Goal: Task Accomplishment & Management: Manage account settings

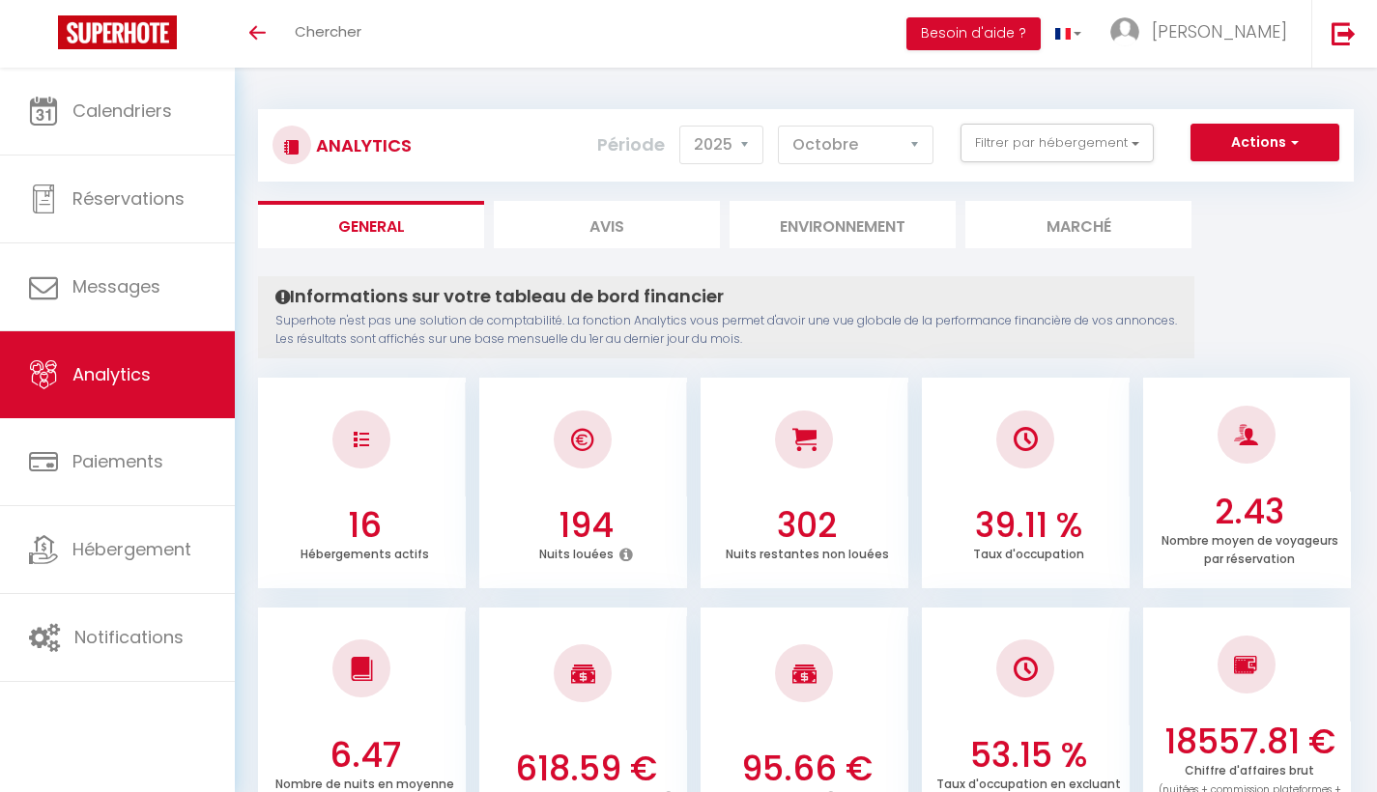
select select "2025"
select select "10"
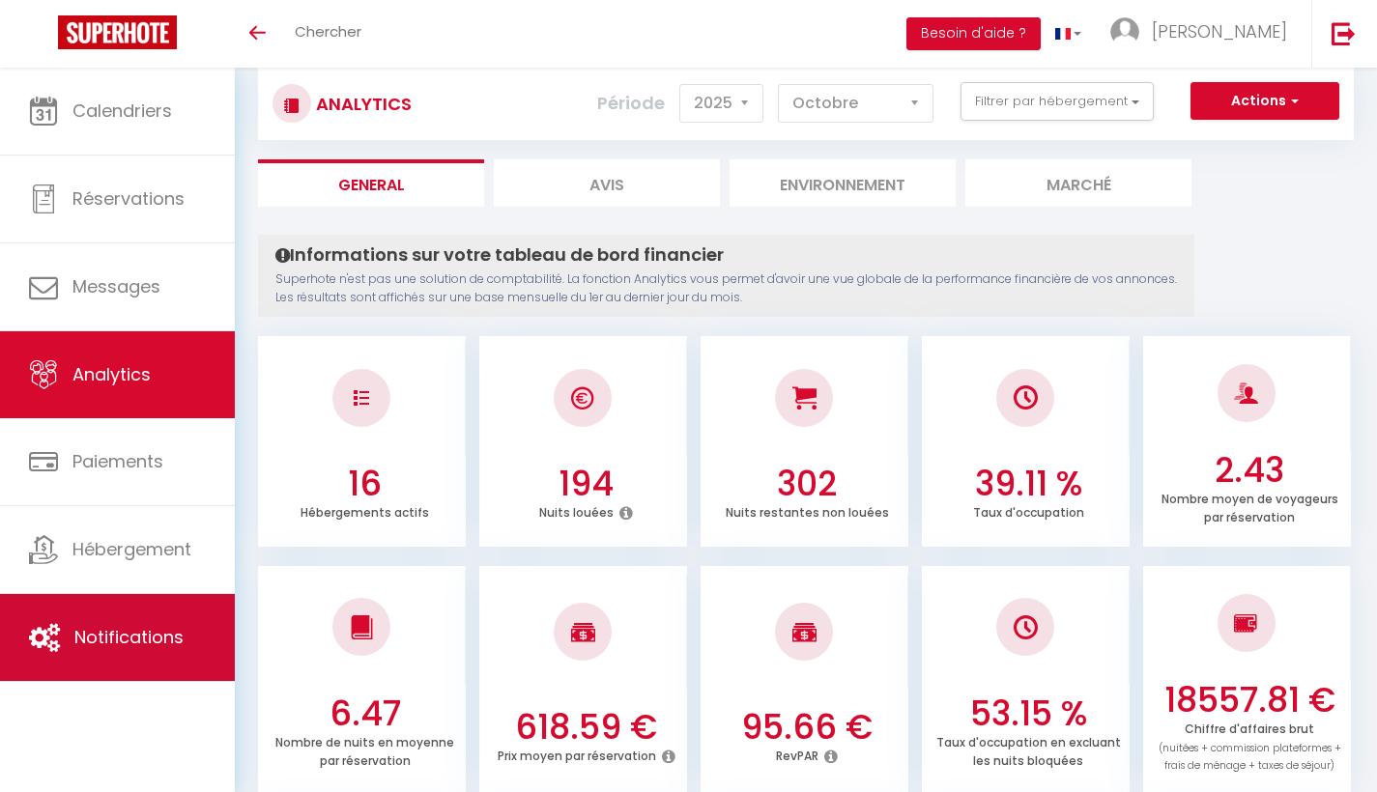
click at [113, 612] on link "Notifications" at bounding box center [117, 637] width 235 height 87
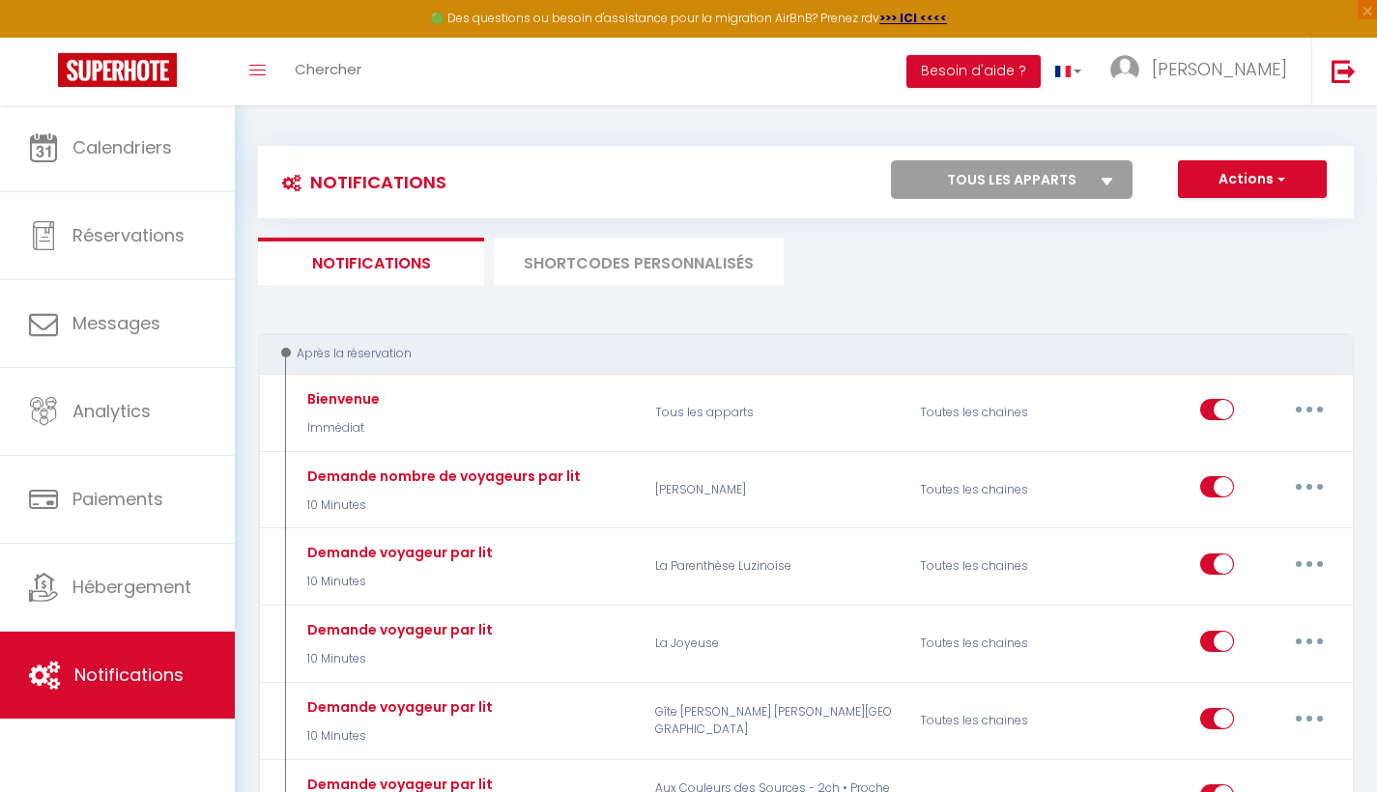
click at [719, 271] on li "SHORTCODES PERSONNALISÉS" at bounding box center [639, 261] width 290 height 47
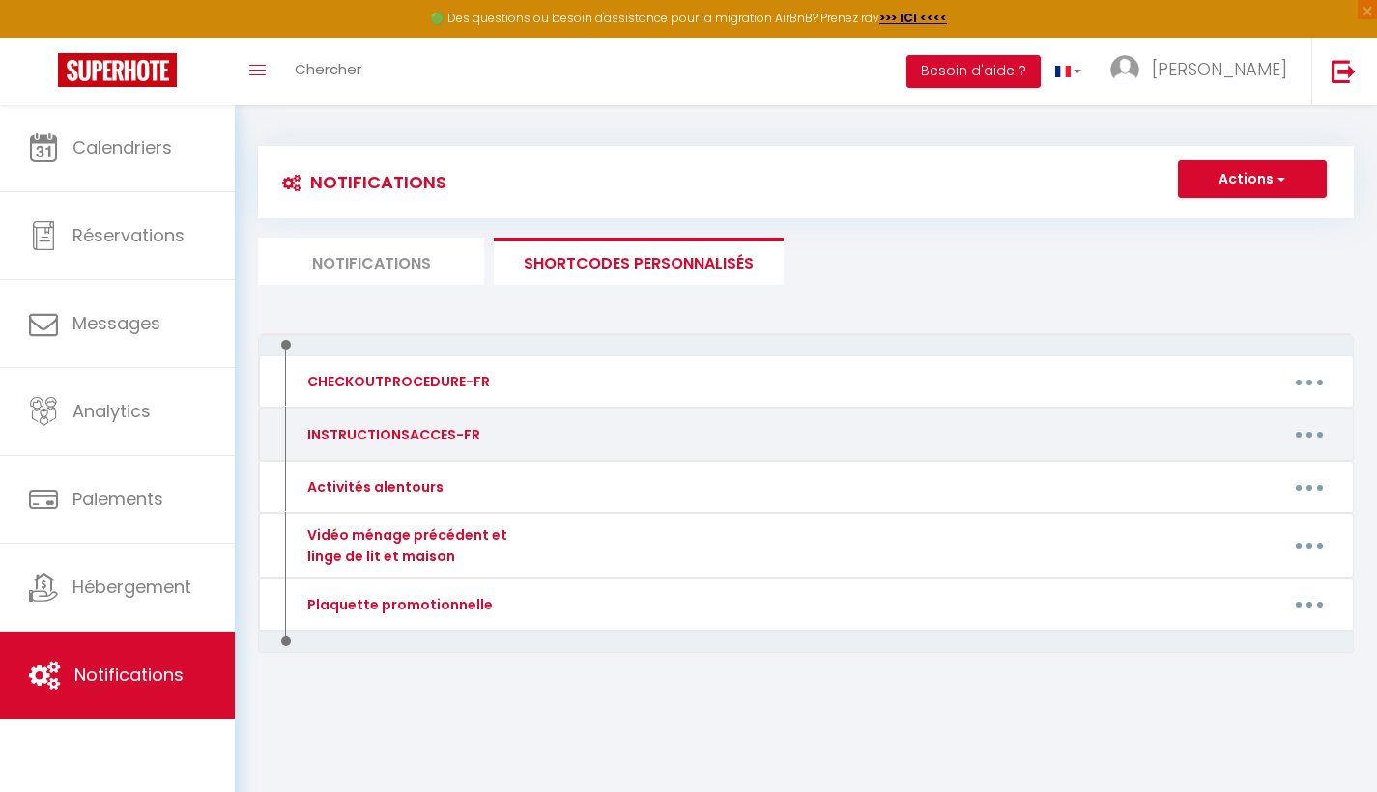
click at [1304, 441] on button "button" at bounding box center [1309, 434] width 54 height 31
click at [1242, 484] on link "Editer" at bounding box center [1259, 478] width 143 height 33
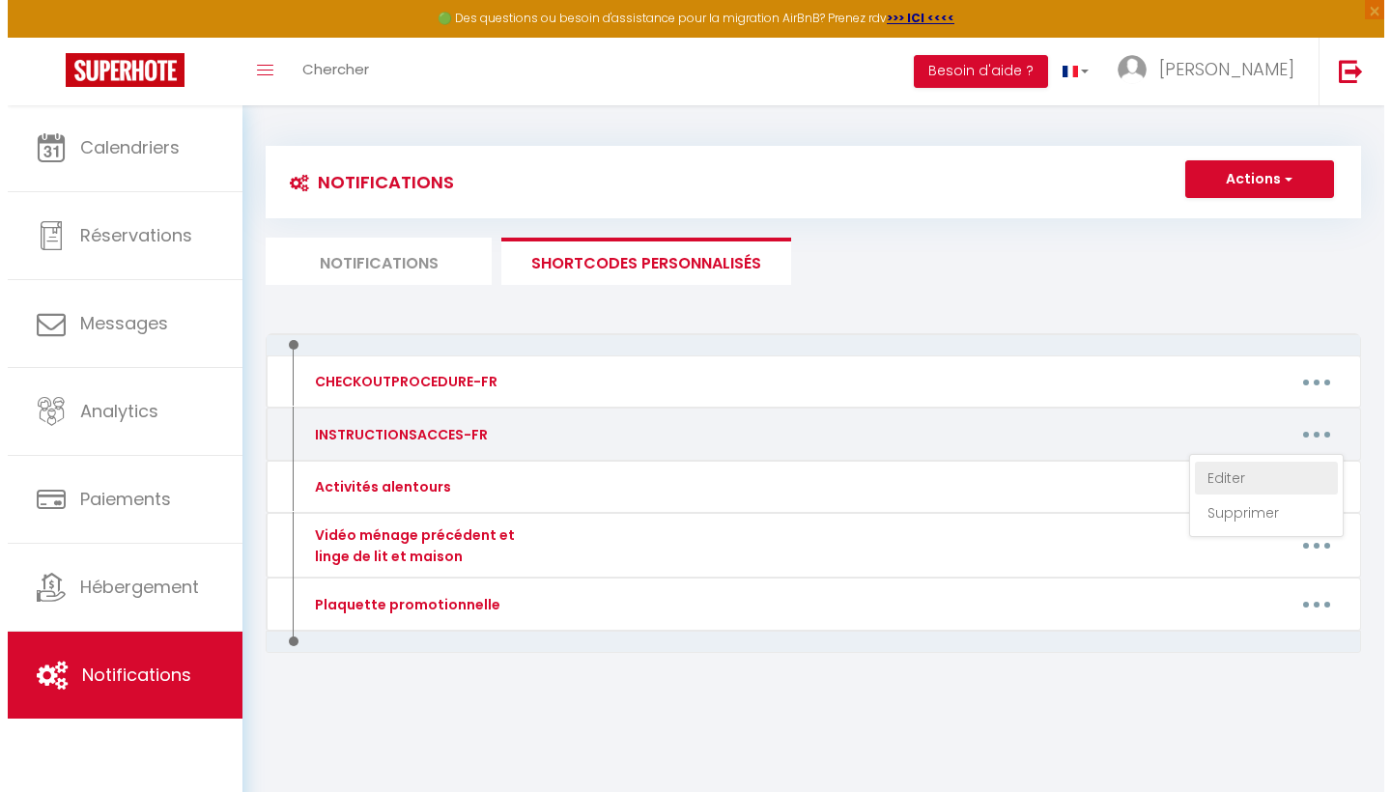
type input "INSTRUCTIONSACCES-FR"
type textarea "Voici quelques conseils pour votre arrivée :"
type textarea "Voici le livret d'accueil qui vous permettra d'accéder et d'occuper [PERSON_NAM…"
type textarea "Lorem ip dolors a'consect adi elit seddoeius t'incidid ut l'etdolor mag aliqu e…"
type textarea "Voici le livret d'accueil qui vous permettra d'accéder et d'occuper [PERSON_NAM…"
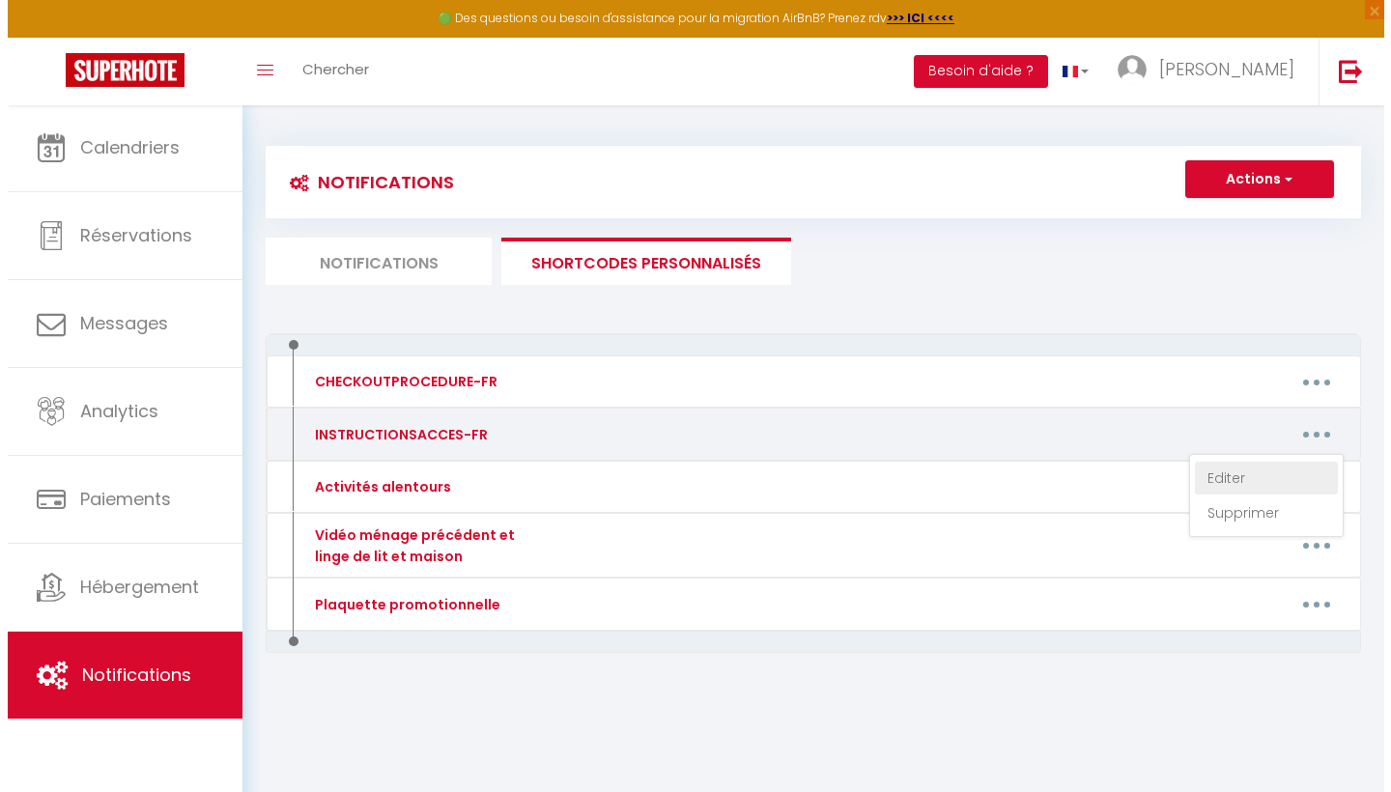
type textarea "Voici le livret d'accueil qui vous permettra d'accéder et d'occuper [PERSON_NAM…"
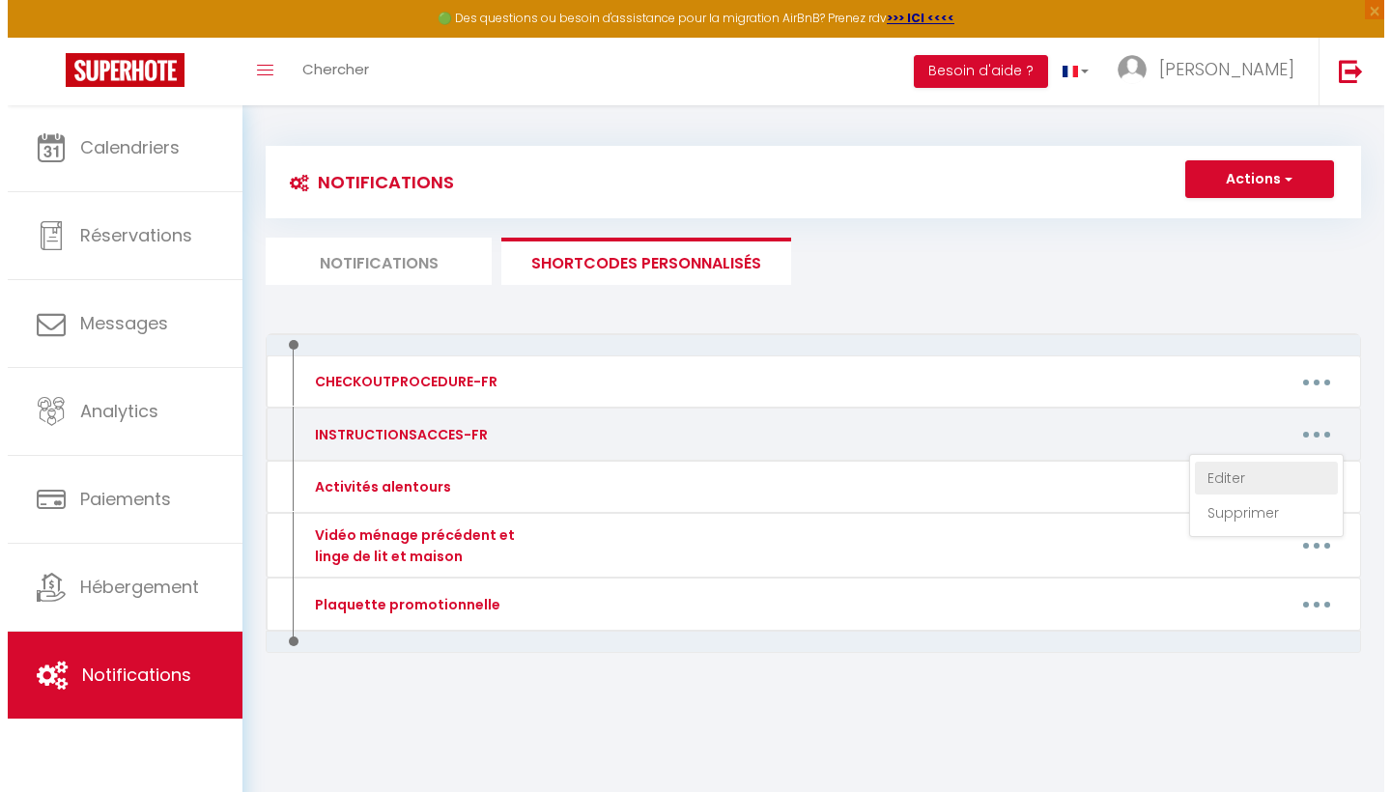
type textarea "Voici le livret d'accueil qui vous permettra d'accéder et d'occuper [PERSON_NAM…"
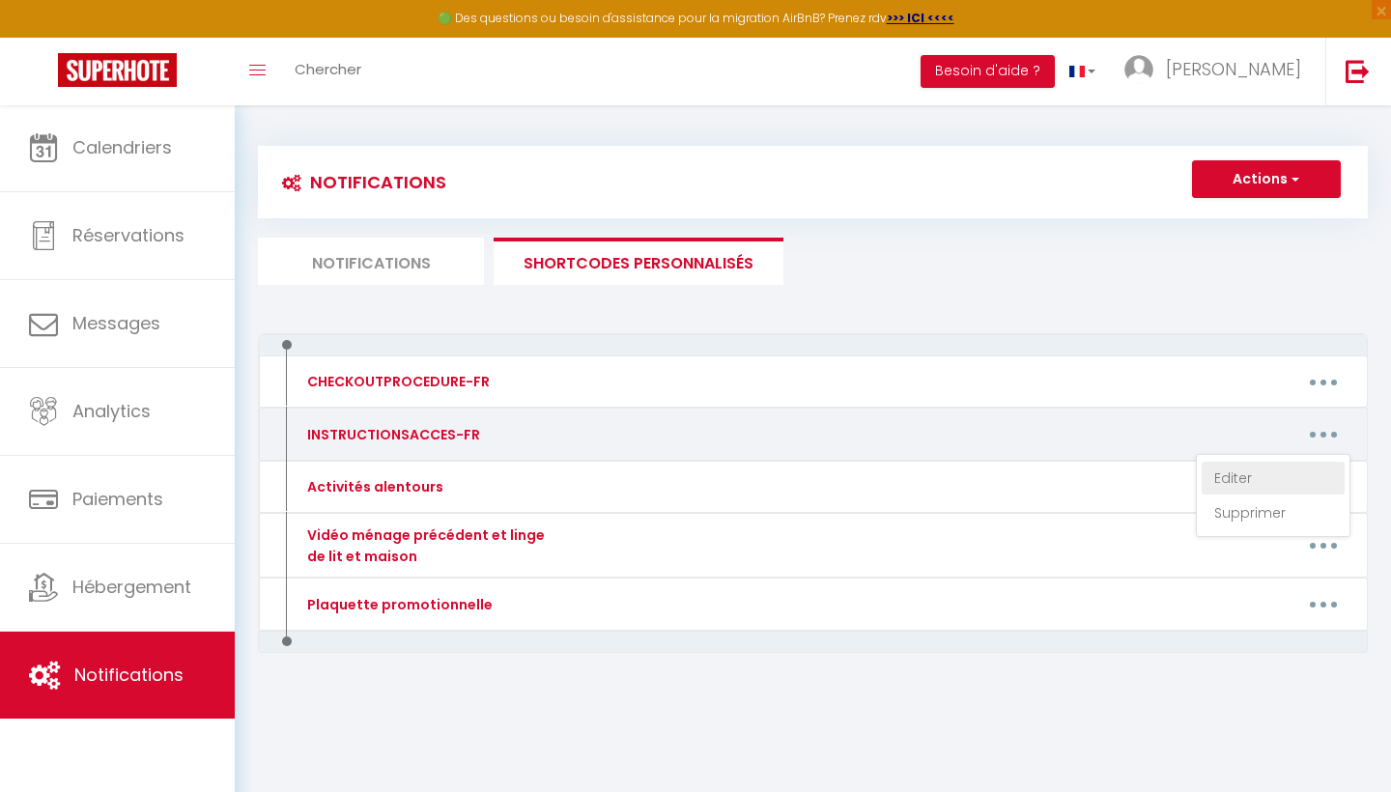
type textarea "Voici le livret d'accueil qui vous permettra d'accéder et d'occuper [PERSON_NAM…"
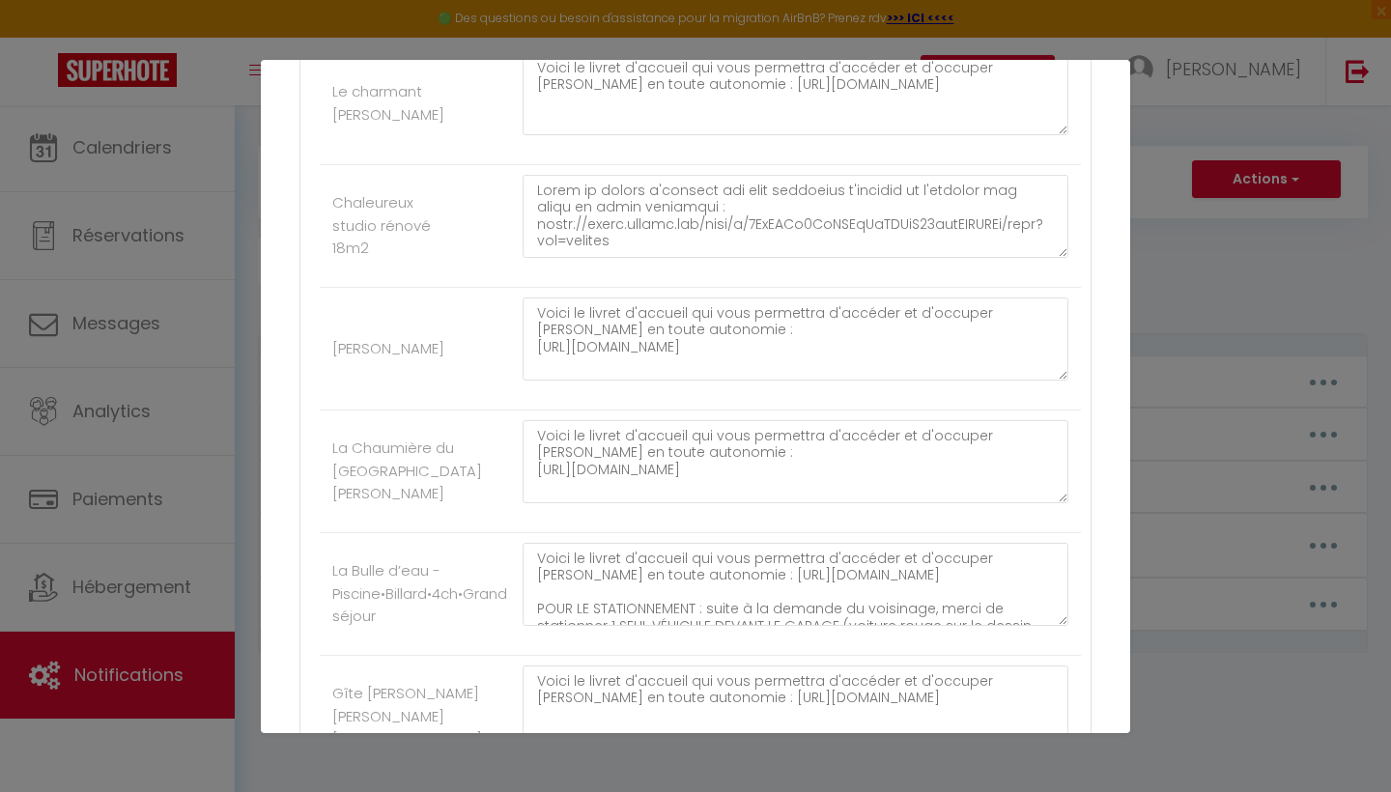
scroll to position [848, 0]
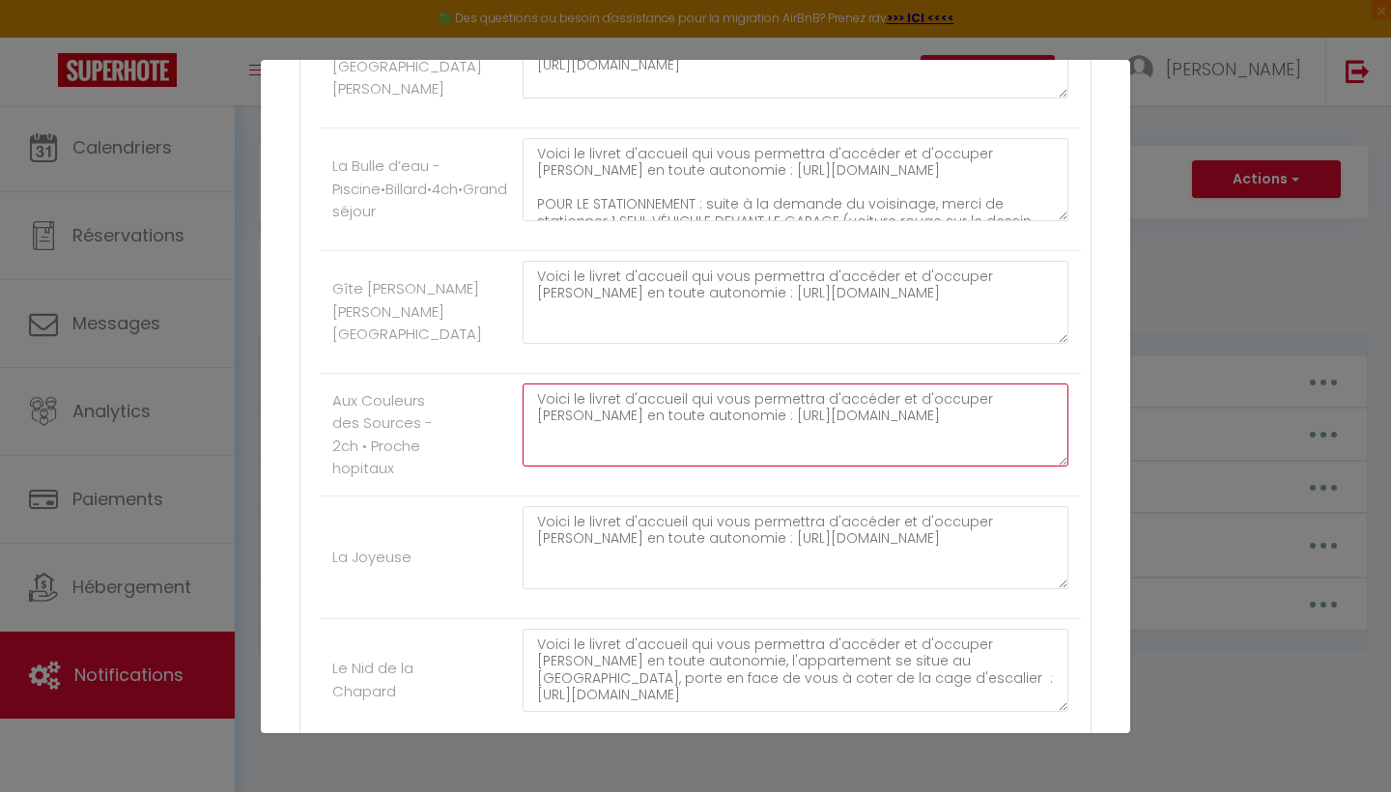
drag, startPoint x: 676, startPoint y: 417, endPoint x: 842, endPoint y: 436, distance: 166.2
click at [842, 436] on textarea "Voici le livret d'accueil qui vous permettra d'accéder et d'occuper [PERSON_NAM…" at bounding box center [796, 425] width 546 height 83
paste textarea "B3tUC73HEDBoB2LrF0PhfqWECYEg6a2-"
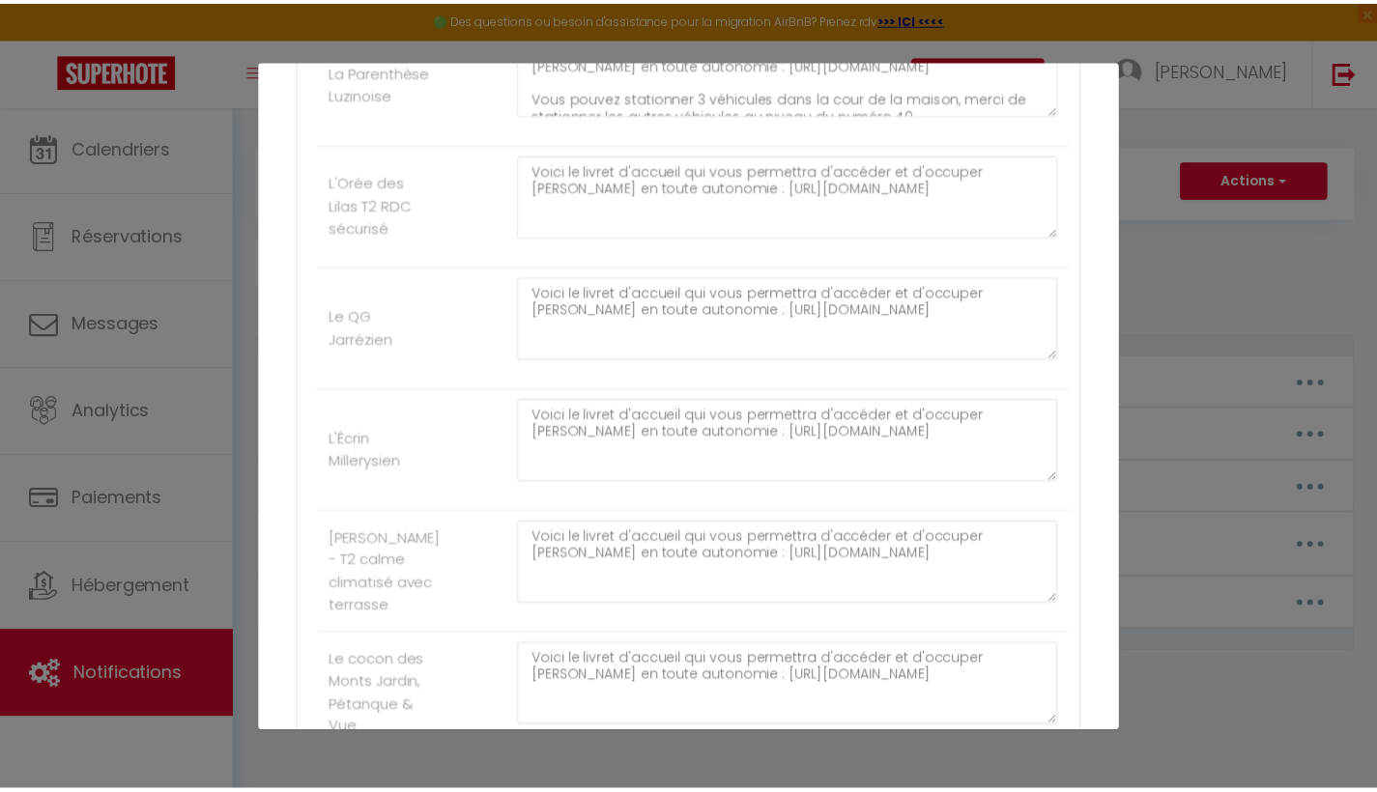
scroll to position [1876, 0]
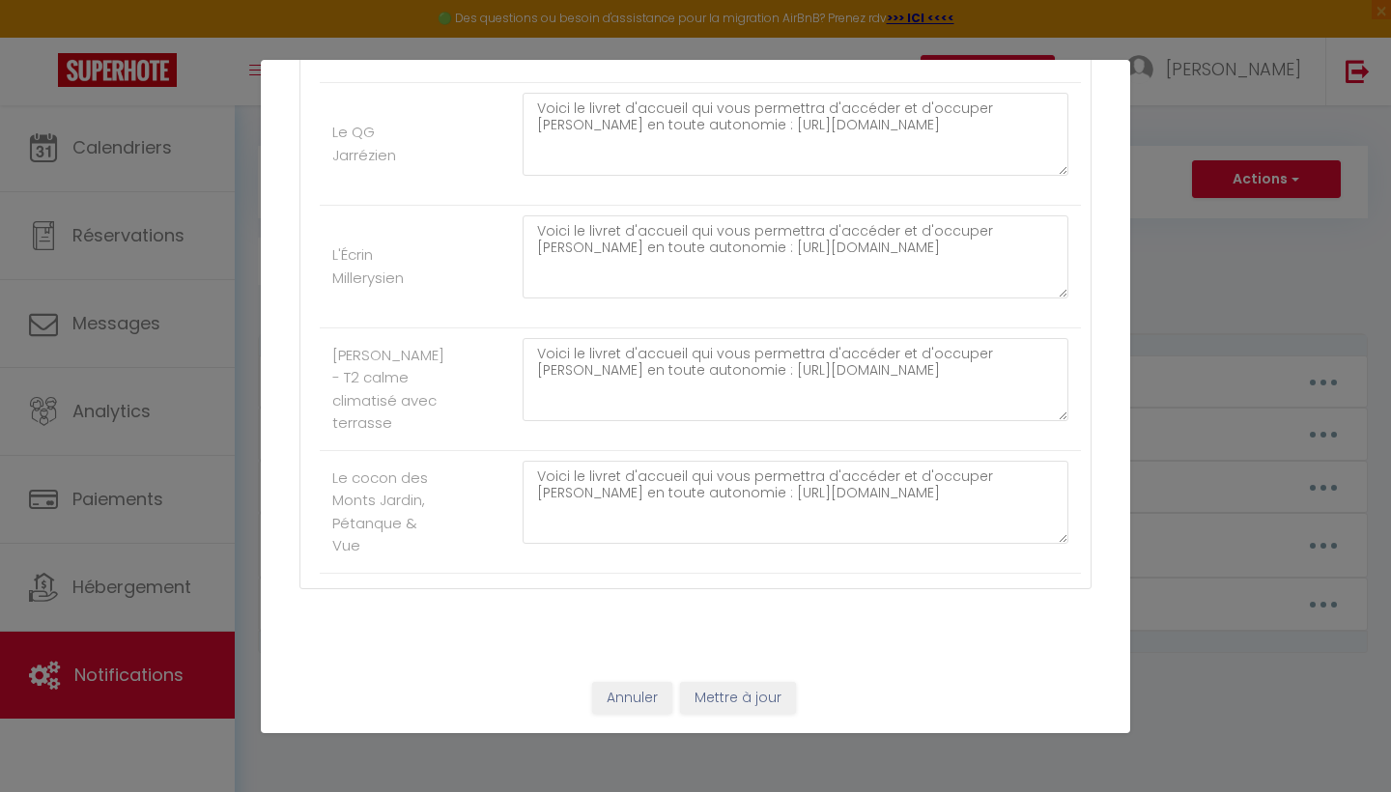
type textarea "Voici le livret d'accueil qui vous permettra d'accéder et d'occuper [PERSON_NAM…"
click at [756, 696] on button "Mettre à jour" at bounding box center [738, 698] width 116 height 33
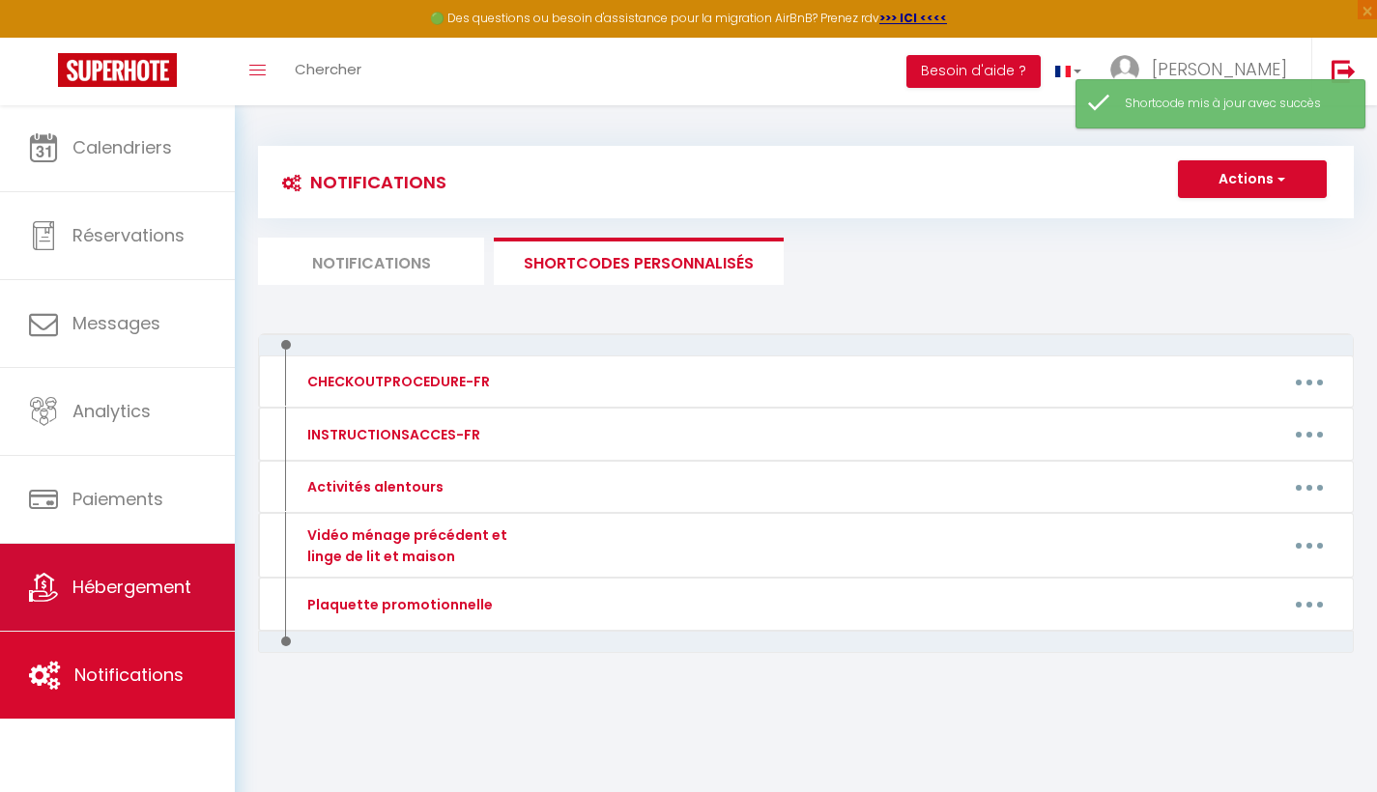
click at [104, 606] on link "Hébergement" at bounding box center [117, 587] width 235 height 87
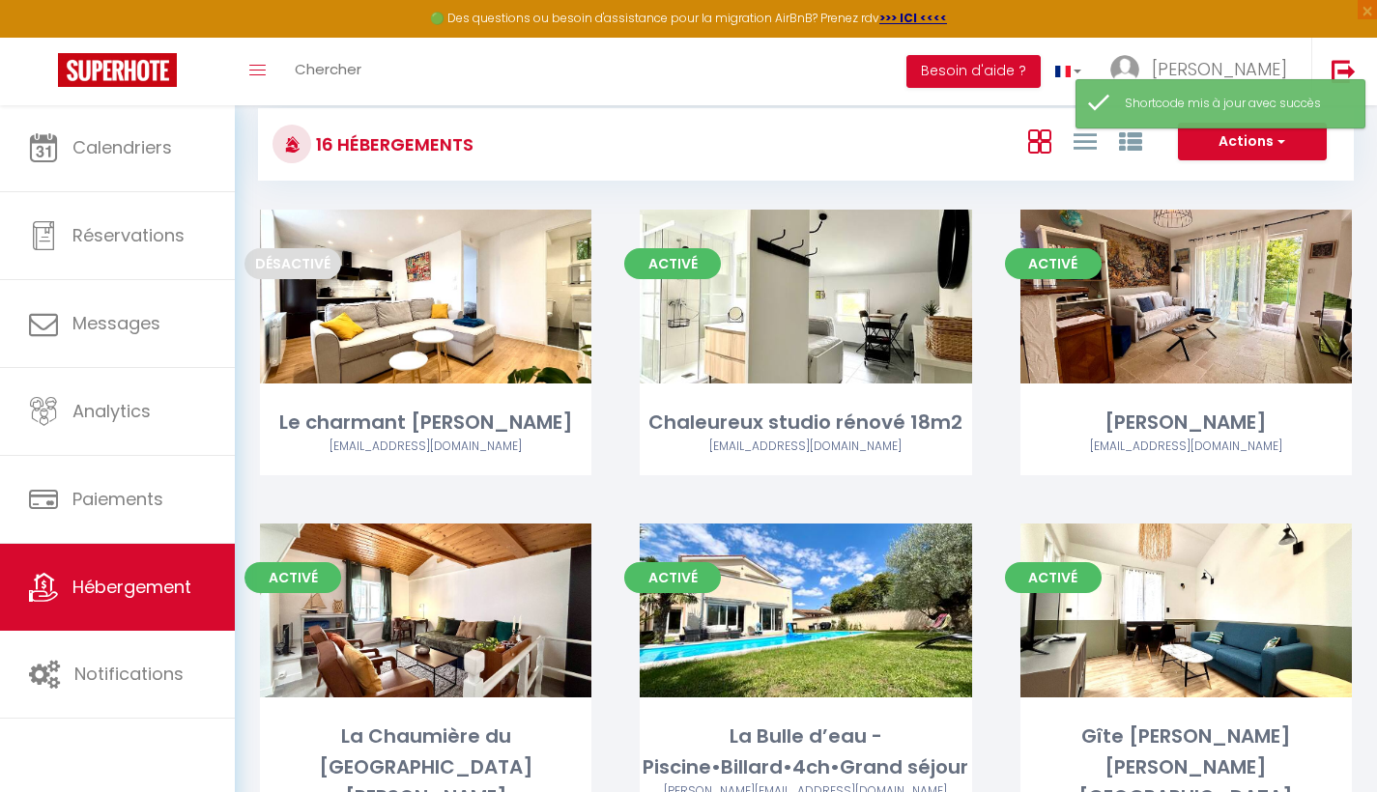
scroll to position [466, 0]
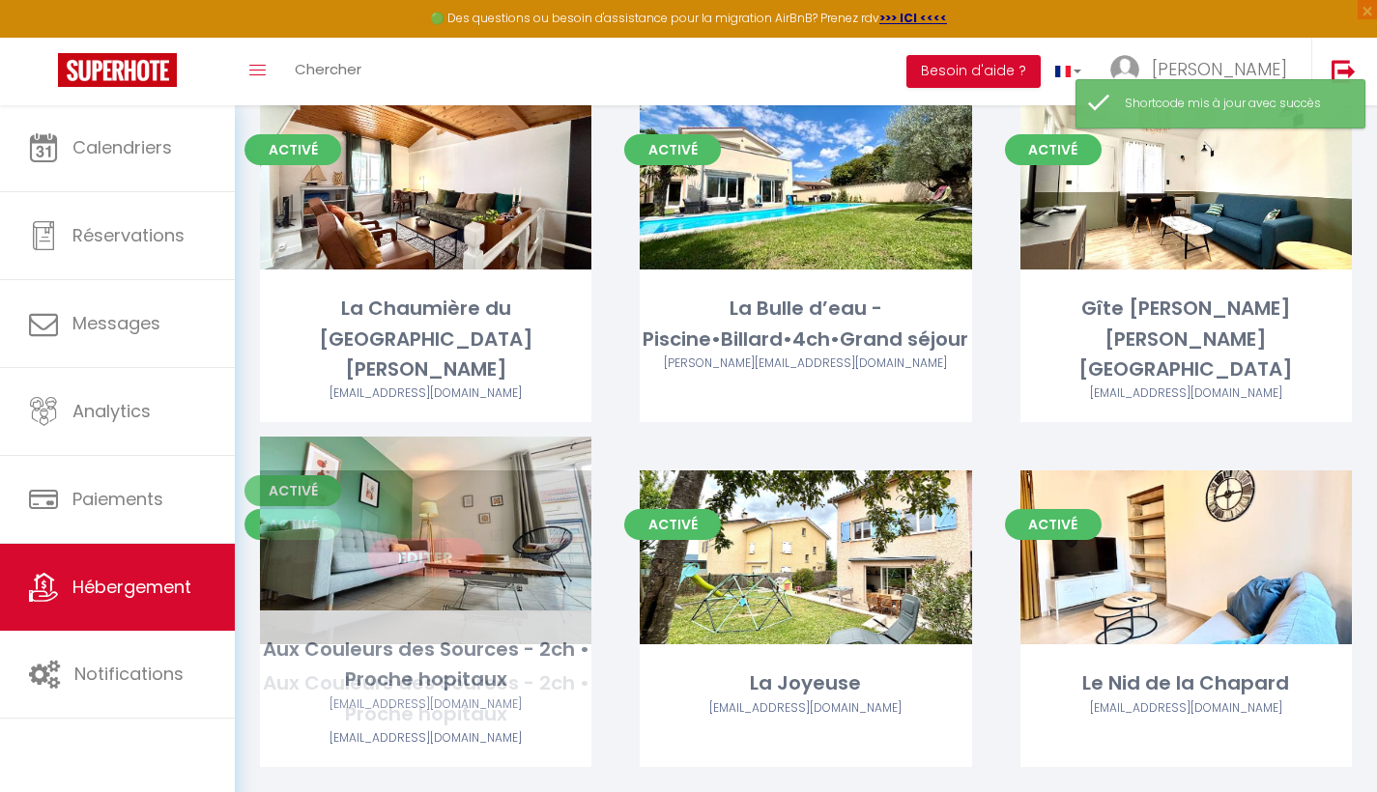
click at [412, 538] on link "Editer" at bounding box center [426, 557] width 116 height 39
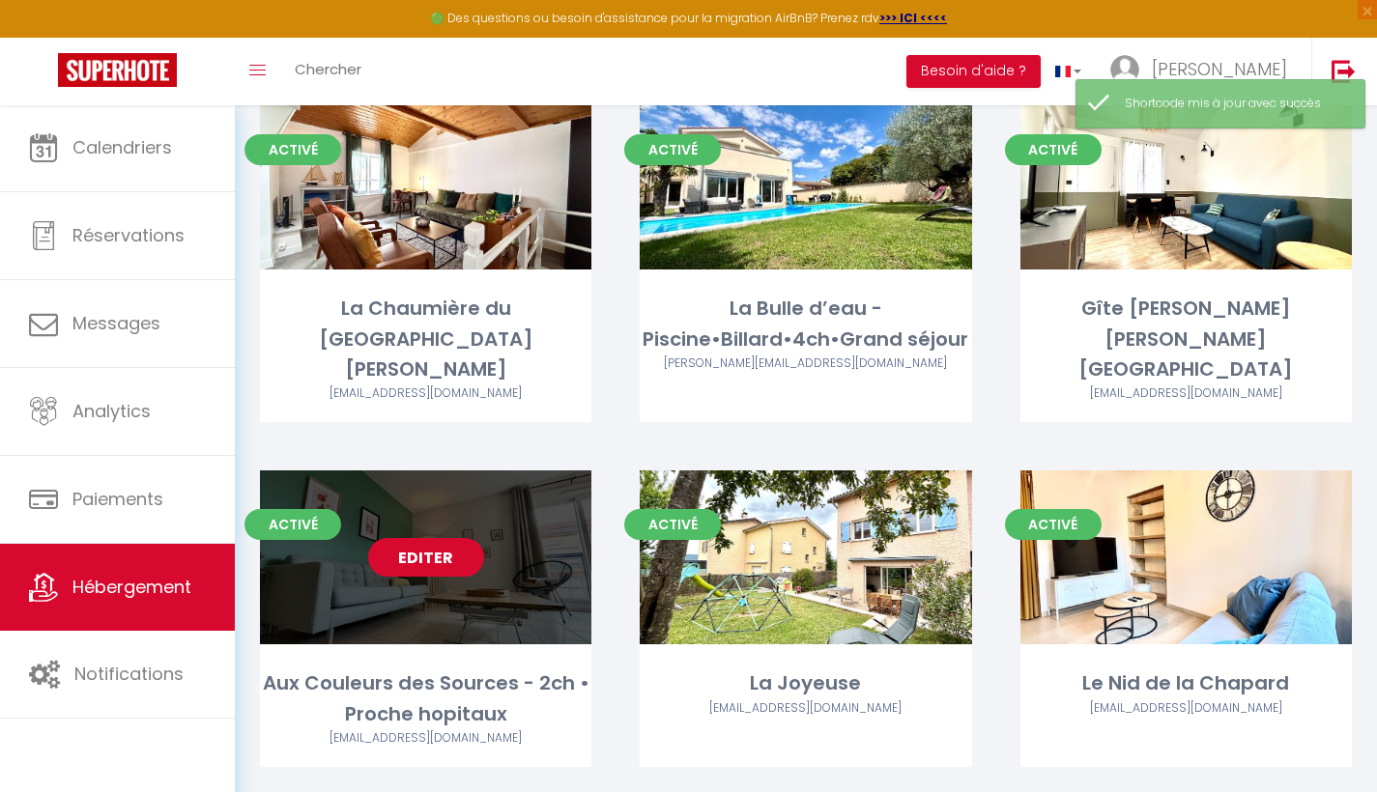
click at [412, 538] on link "Editer" at bounding box center [426, 557] width 116 height 39
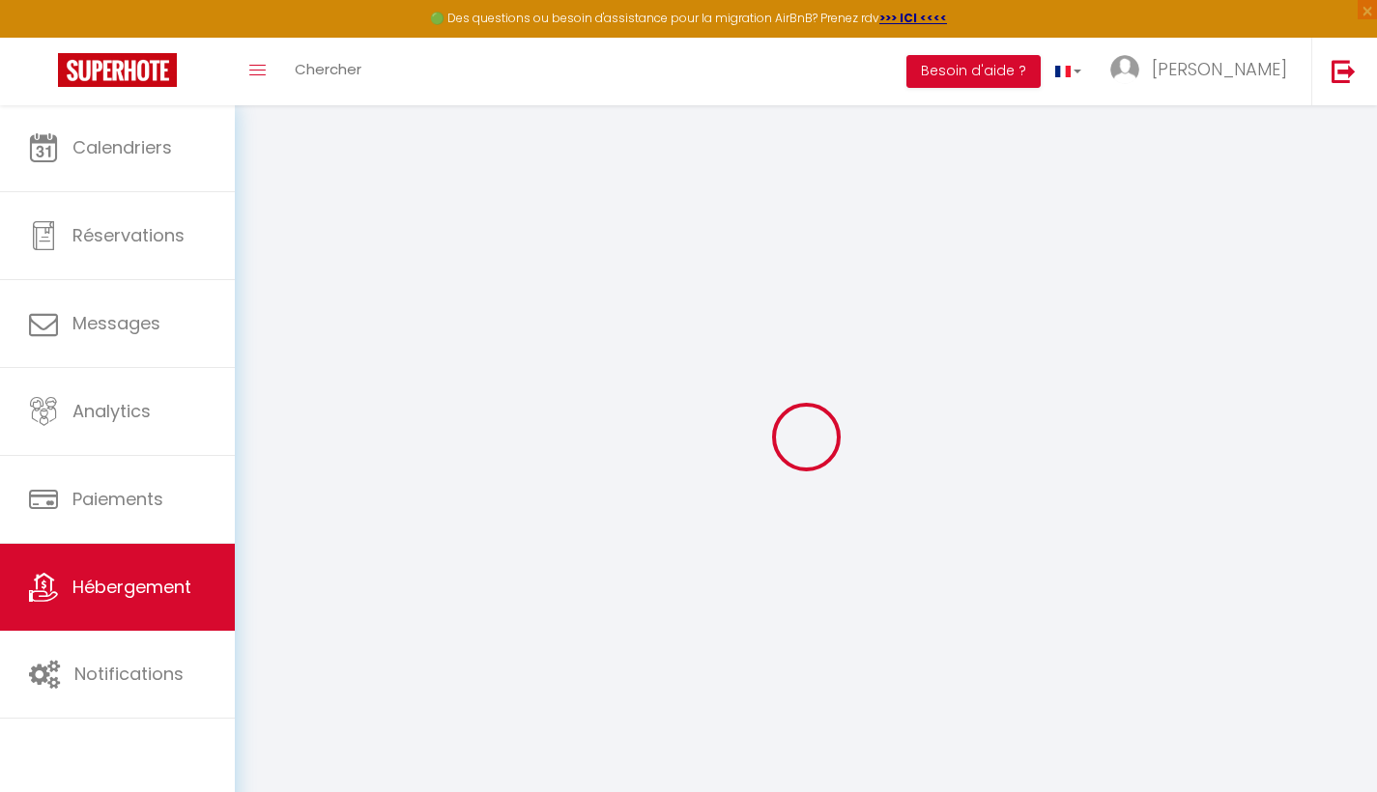
checkbox input "false"
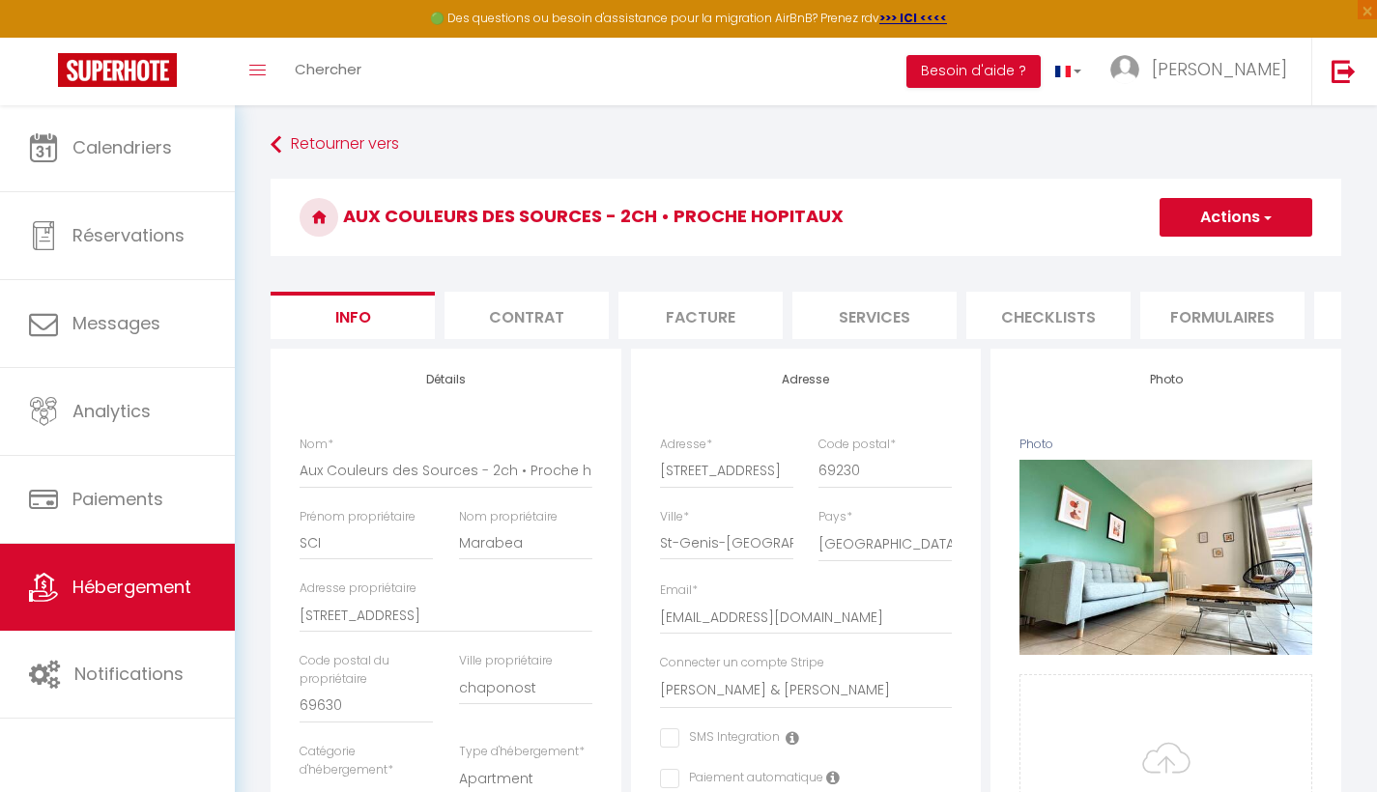
click at [1204, 300] on li "Formulaires" at bounding box center [1222, 315] width 164 height 47
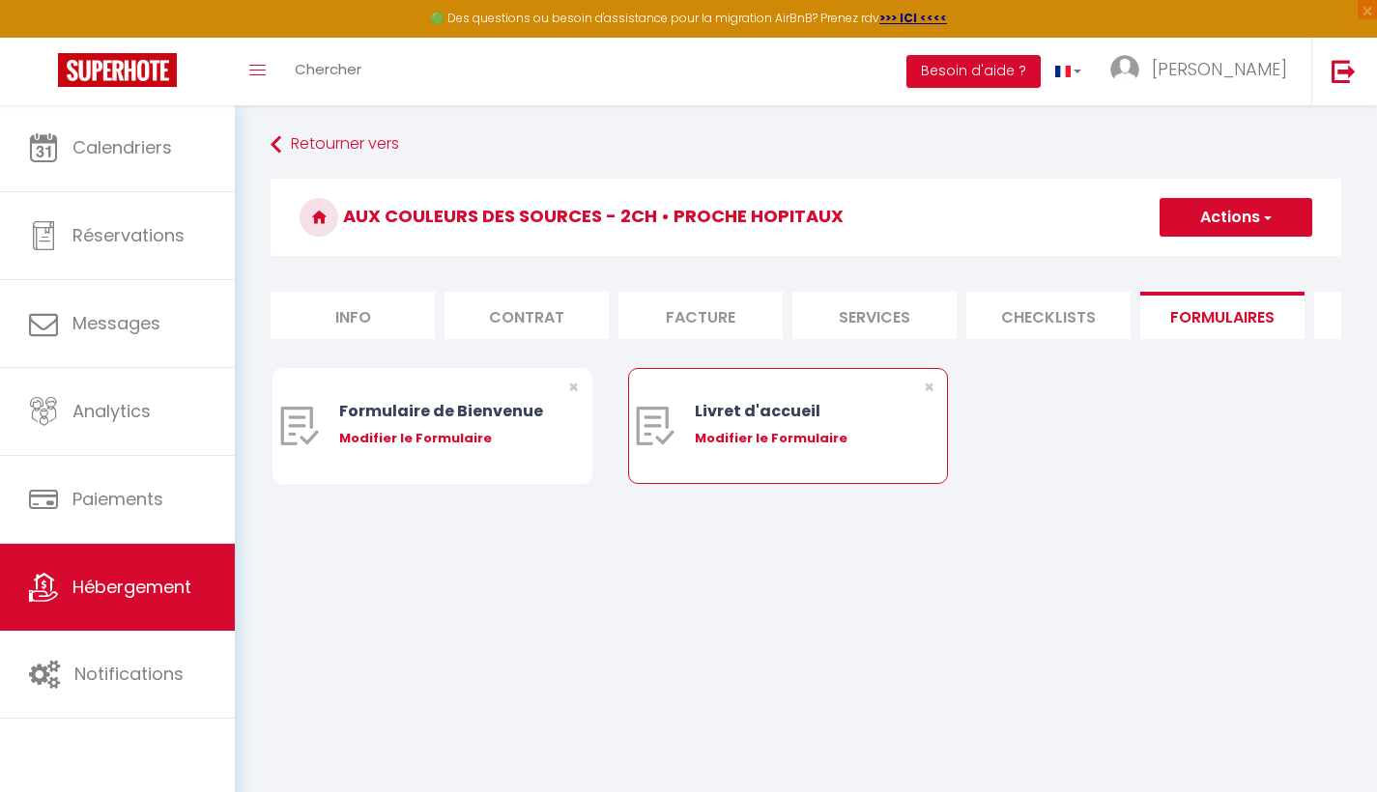
click at [770, 448] on div "Modifier le Formulaire" at bounding box center [802, 438] width 214 height 19
type input "Livret d'accueil"
type input "Livret d'accueil Aux couleurs des sources"
select select "[object Object]"
radio input "true"
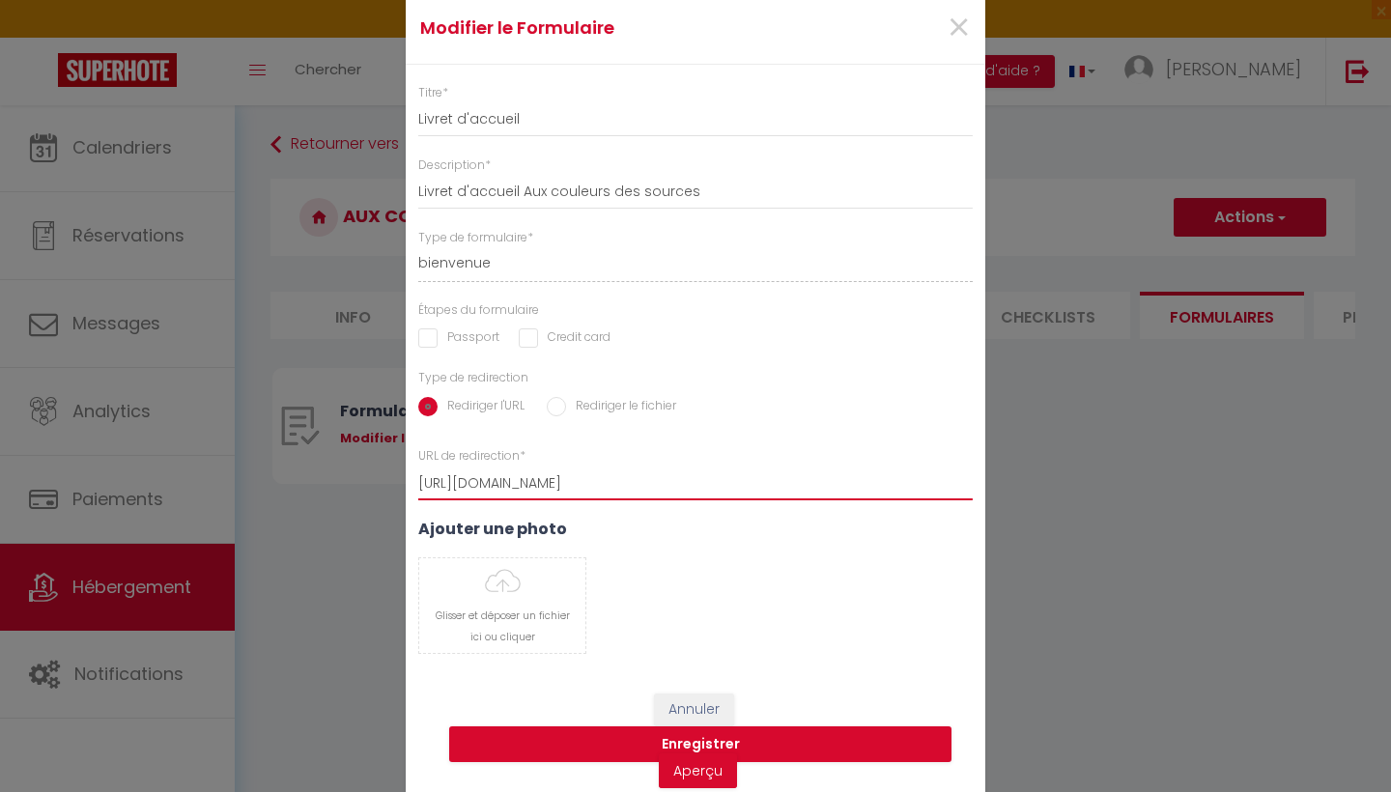
click at [524, 484] on input "[URL][DOMAIN_NAME]" at bounding box center [695, 483] width 555 height 35
paste input "B3tUC73HEDBoB2LrF0PhfqWECYEg6a2-"
type input "[URL][DOMAIN_NAME]"
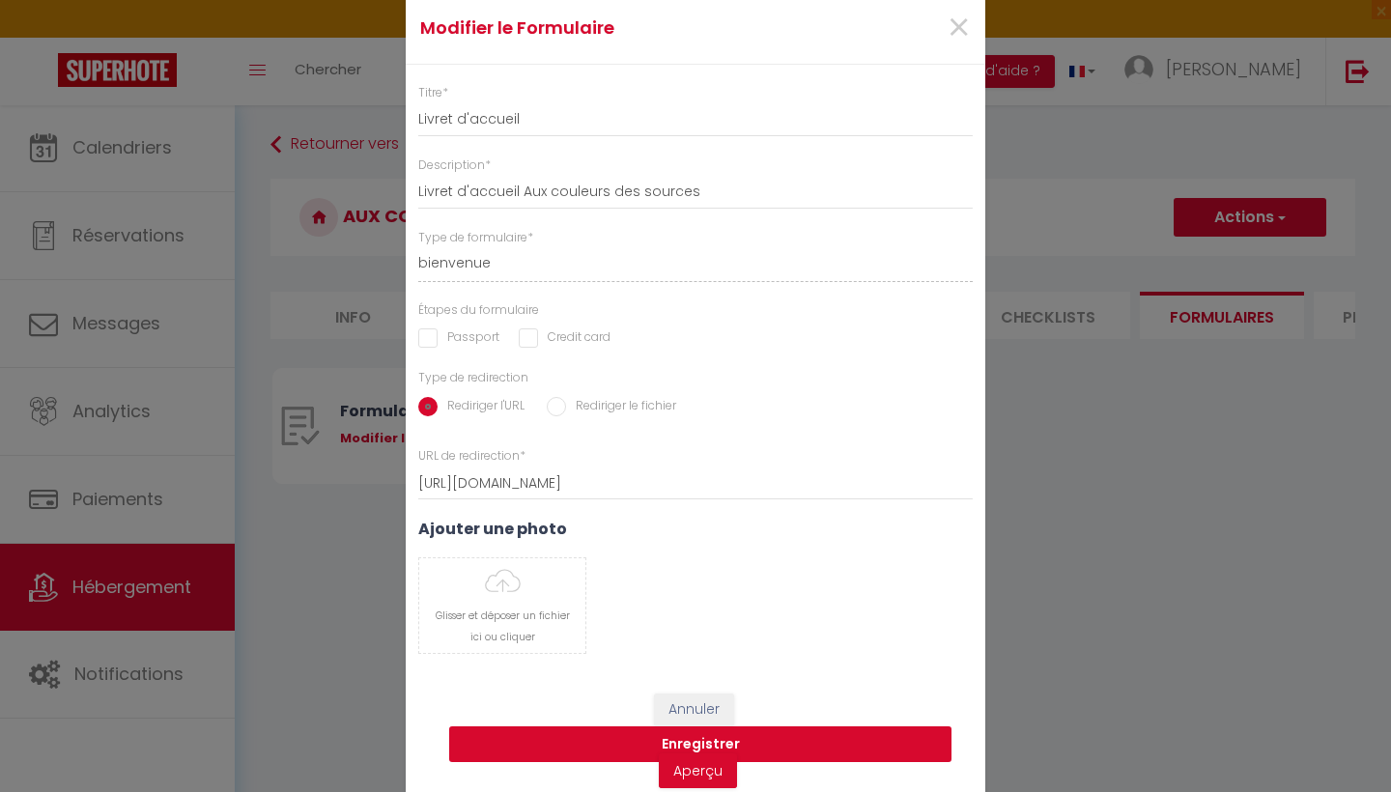
click at [582, 747] on button "Enregistrer" at bounding box center [700, 745] width 502 height 37
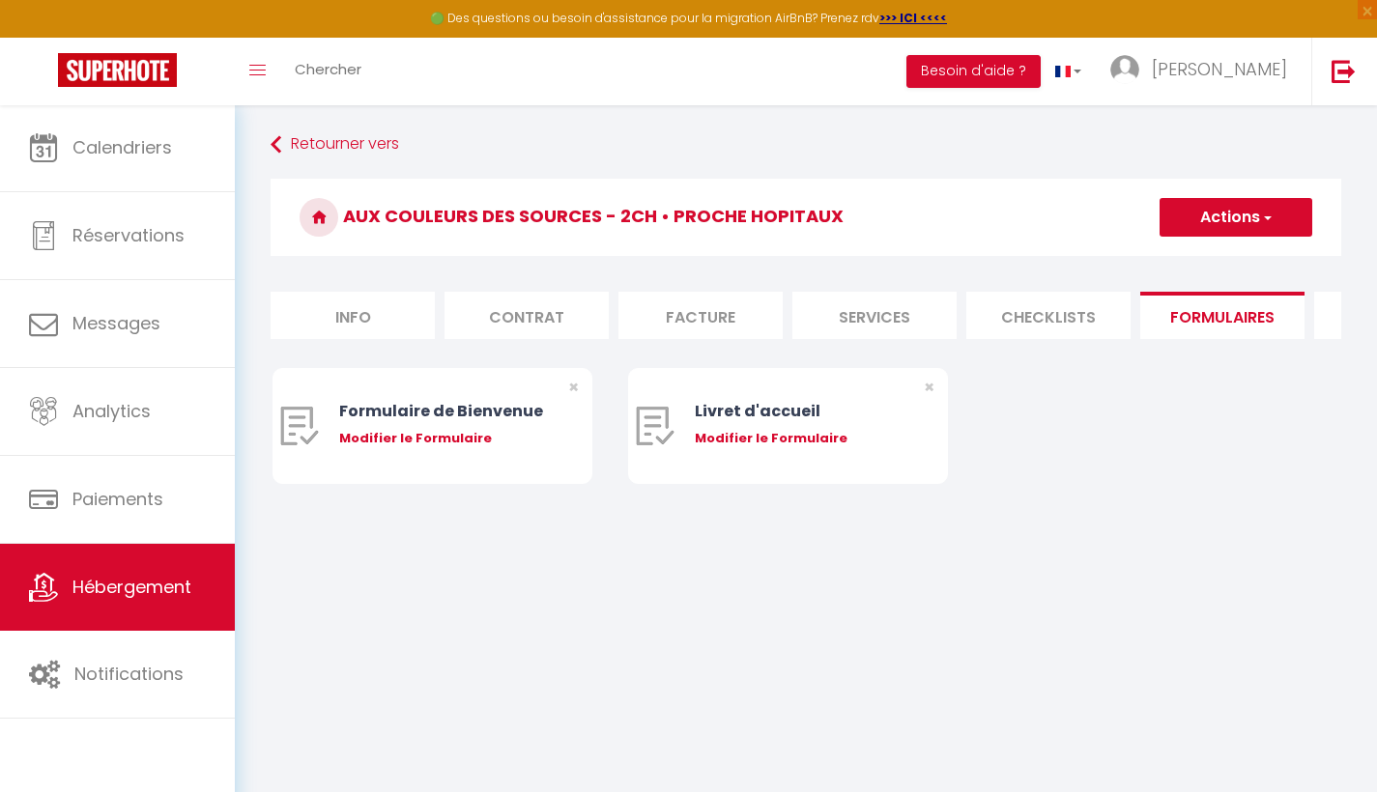
click at [146, 580] on span "Hébergement" at bounding box center [131, 587] width 119 height 24
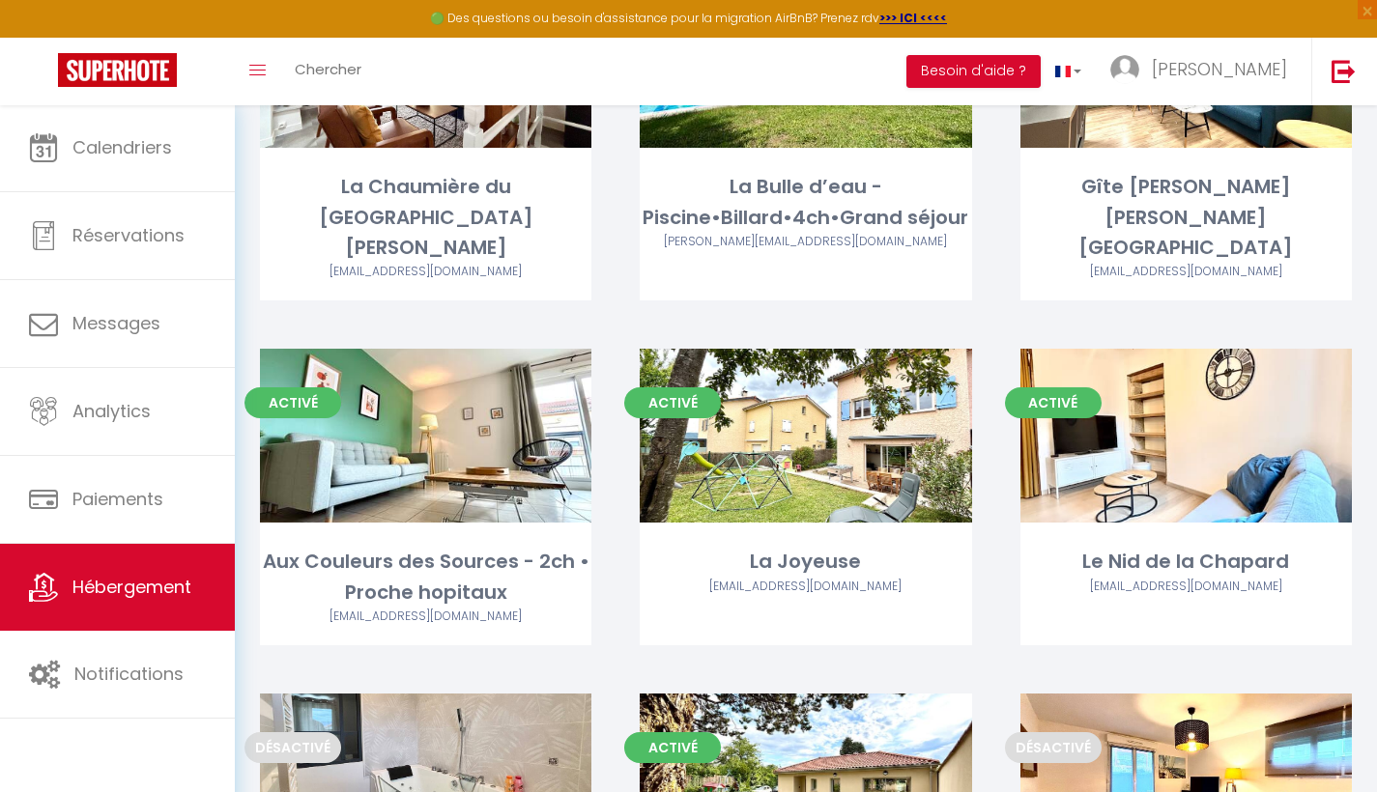
scroll to position [991, 0]
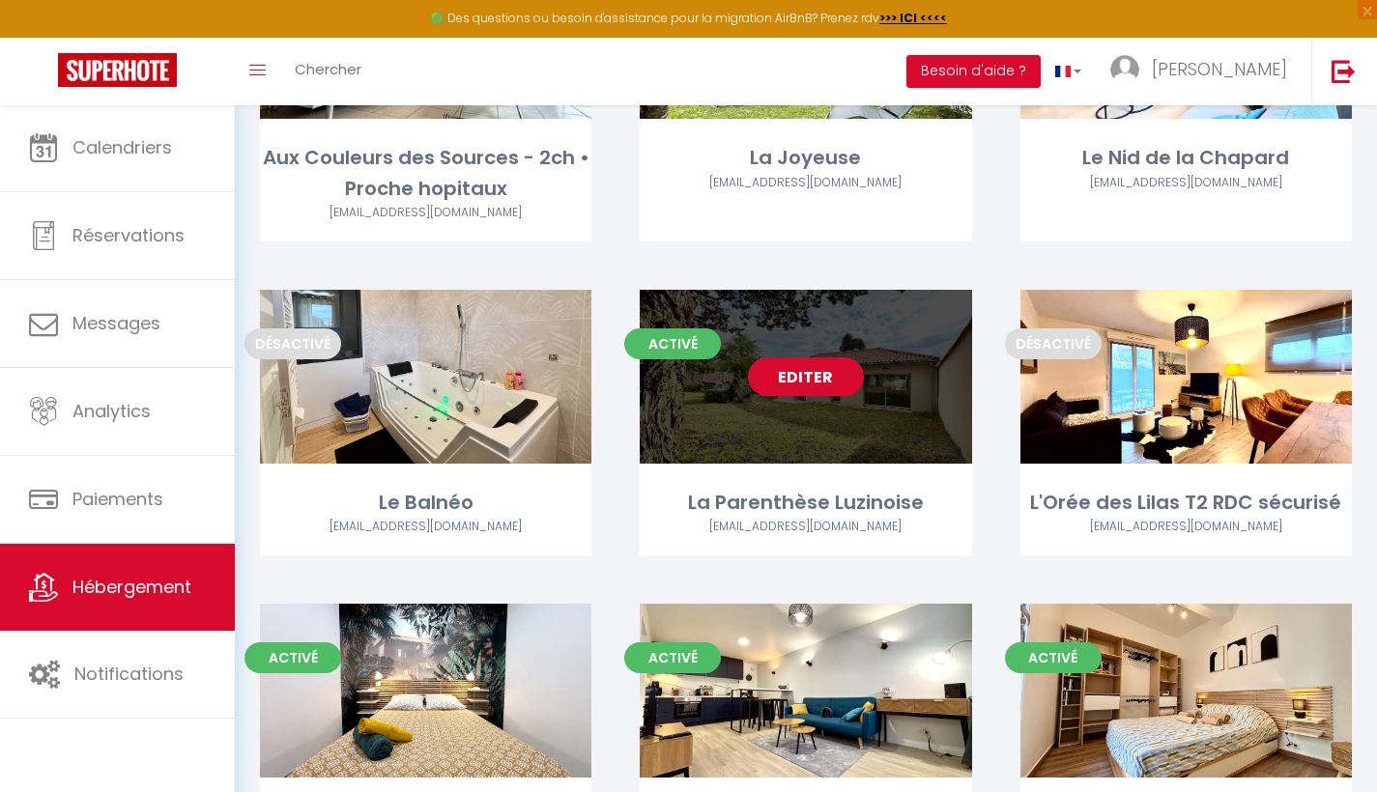
click at [817, 358] on link "Editer" at bounding box center [806, 377] width 116 height 39
click at [829, 358] on link "Editer" at bounding box center [806, 377] width 116 height 39
click at [831, 358] on link "Editer" at bounding box center [806, 377] width 116 height 39
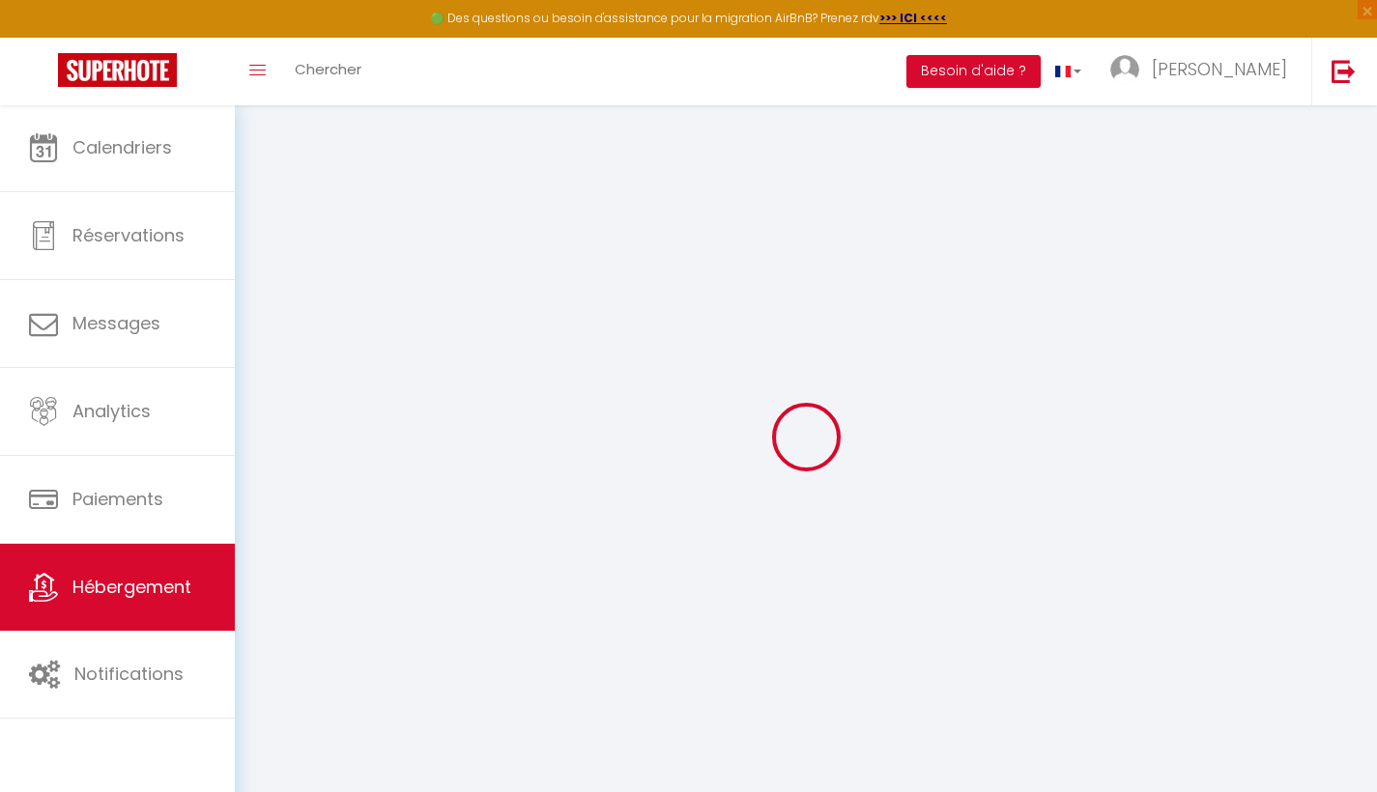
select select
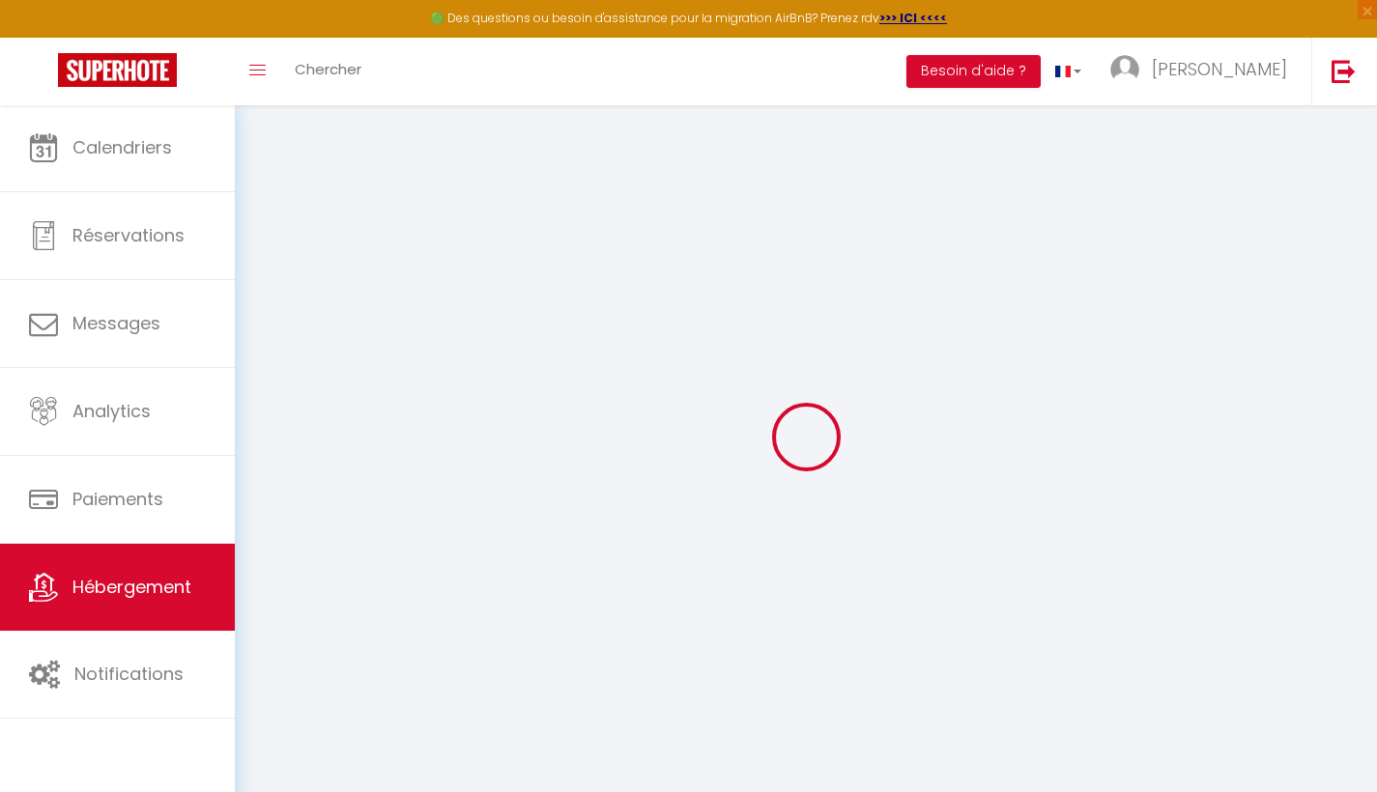
select select
checkbox input "false"
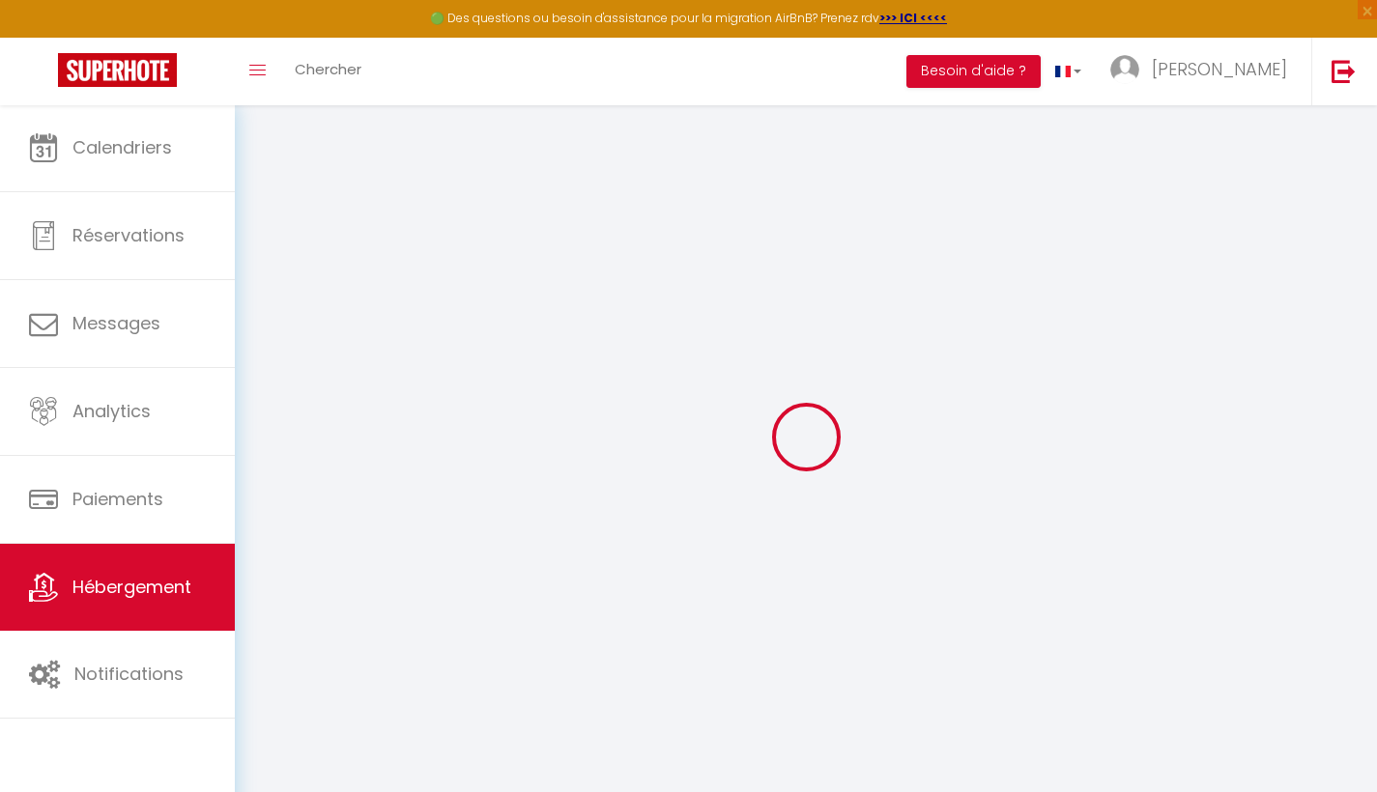
select select
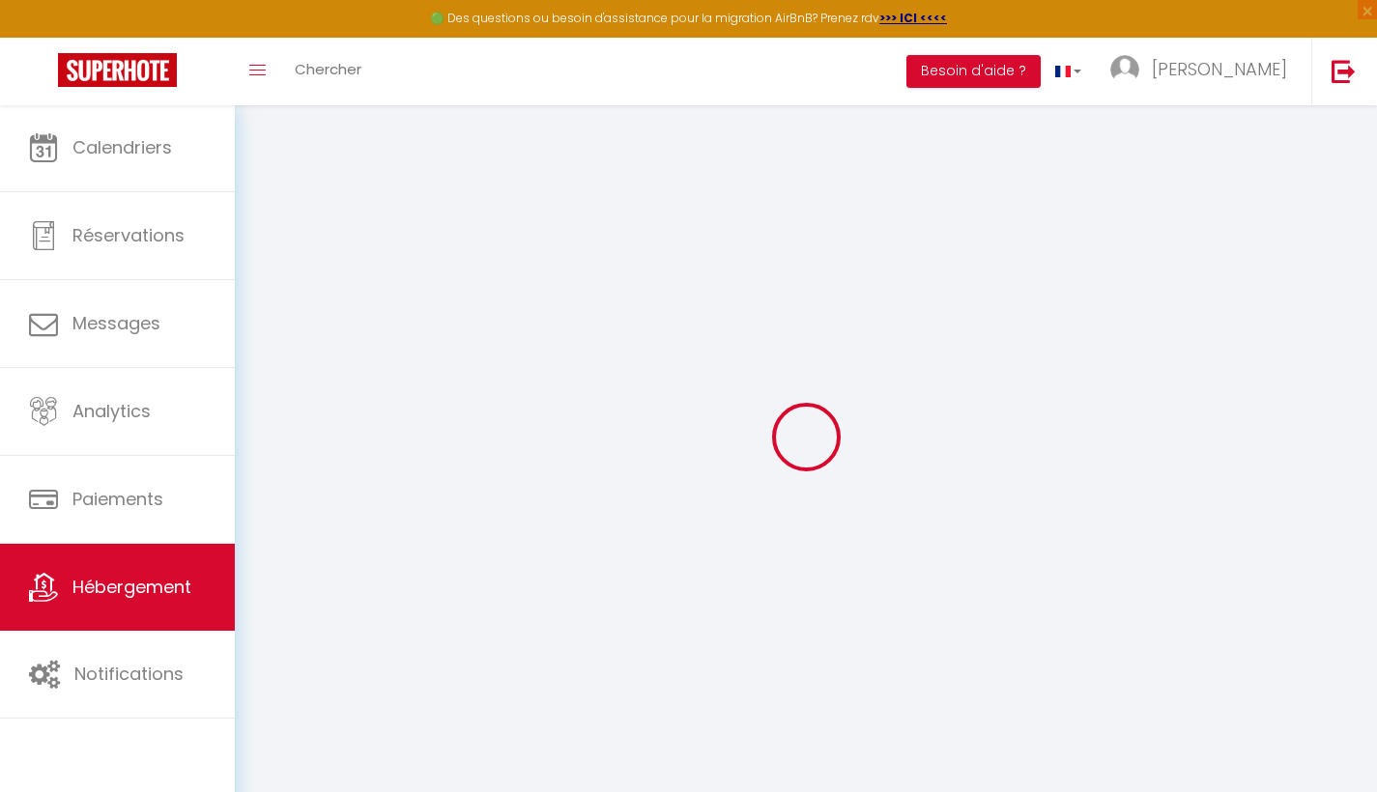
select select
checkbox input "false"
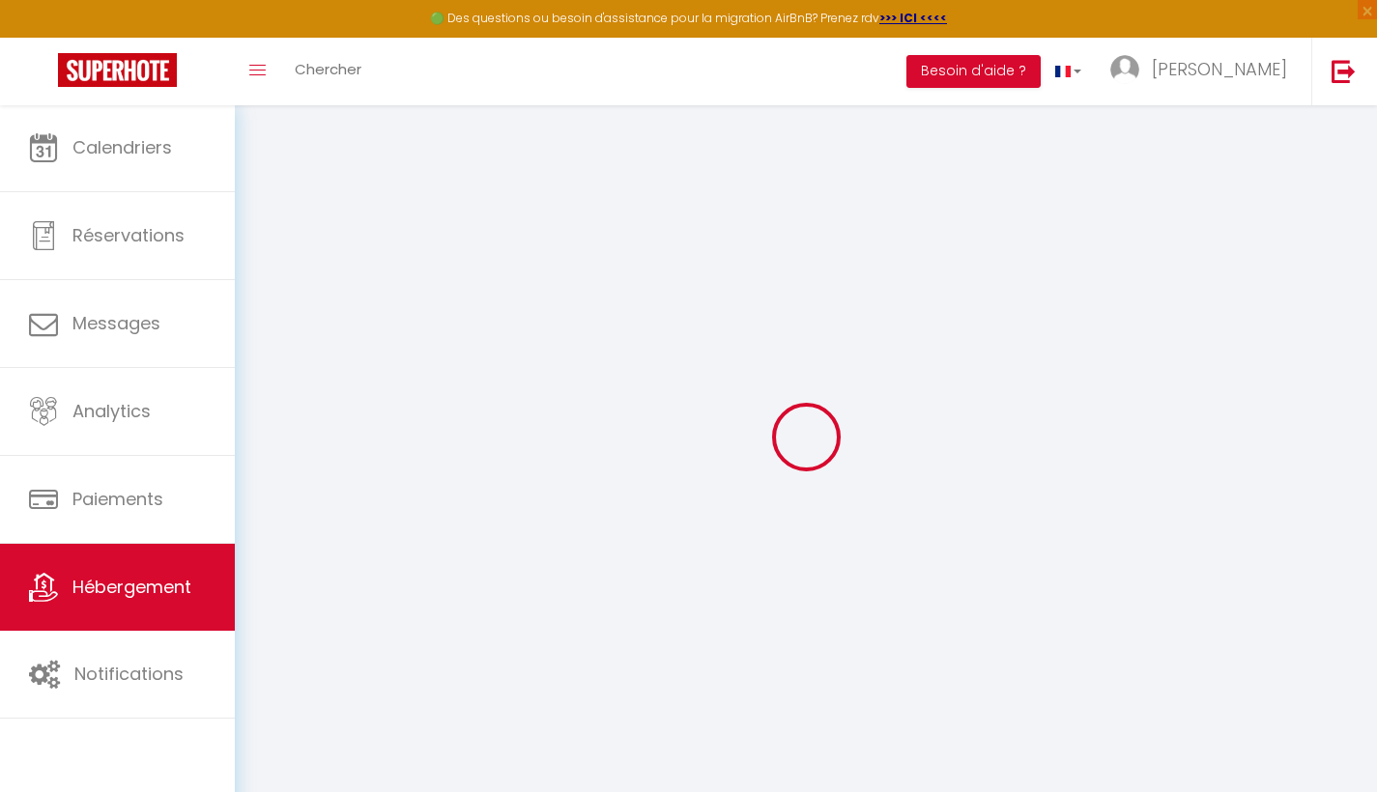
checkbox input "false"
select select
type input "La Parenthèse Luzinoise"
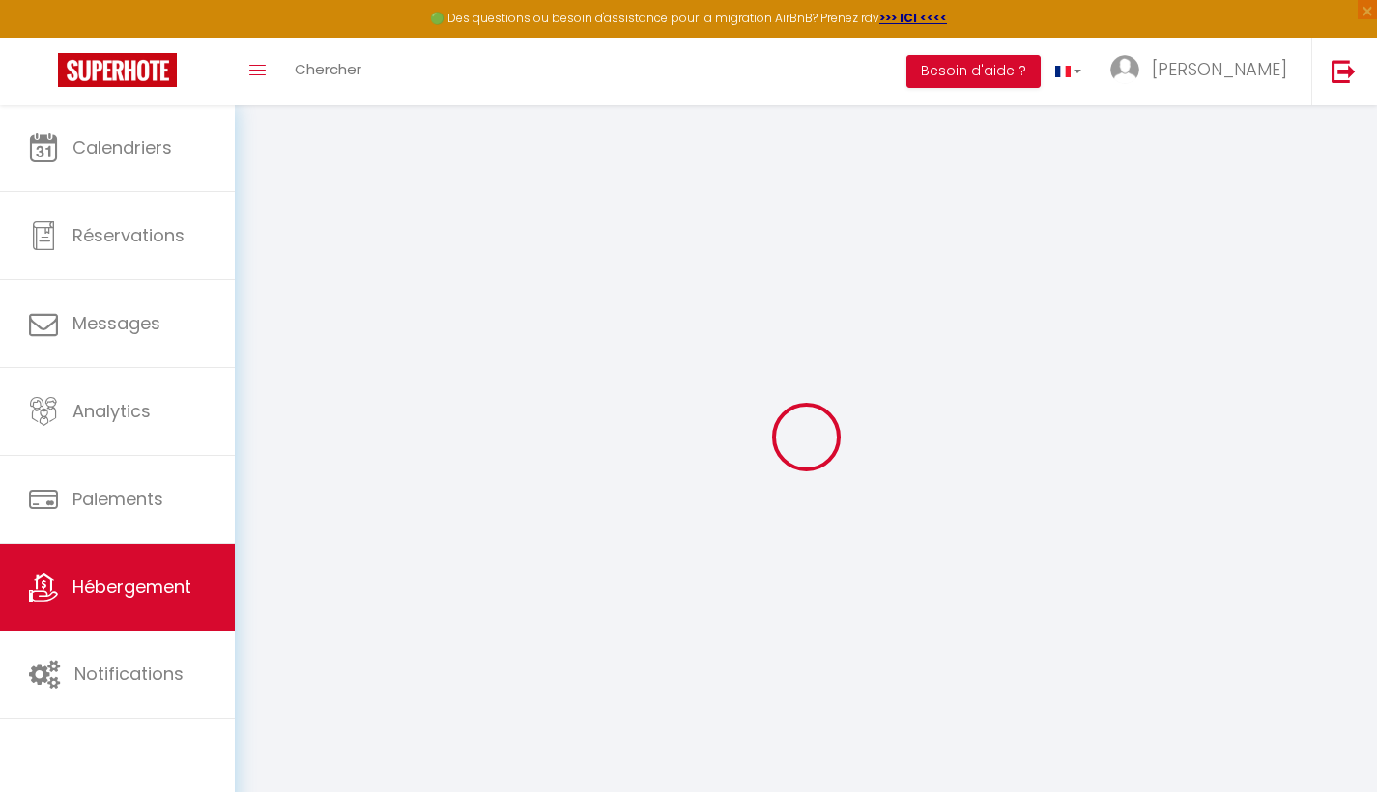
type input "[PERSON_NAME] et [PERSON_NAME]"
type input "[PERSON_NAME]"
type input "[STREET_ADDRESS][PERSON_NAME]"
type input "69280"
type input "[PERSON_NAME] L'ETOILE"
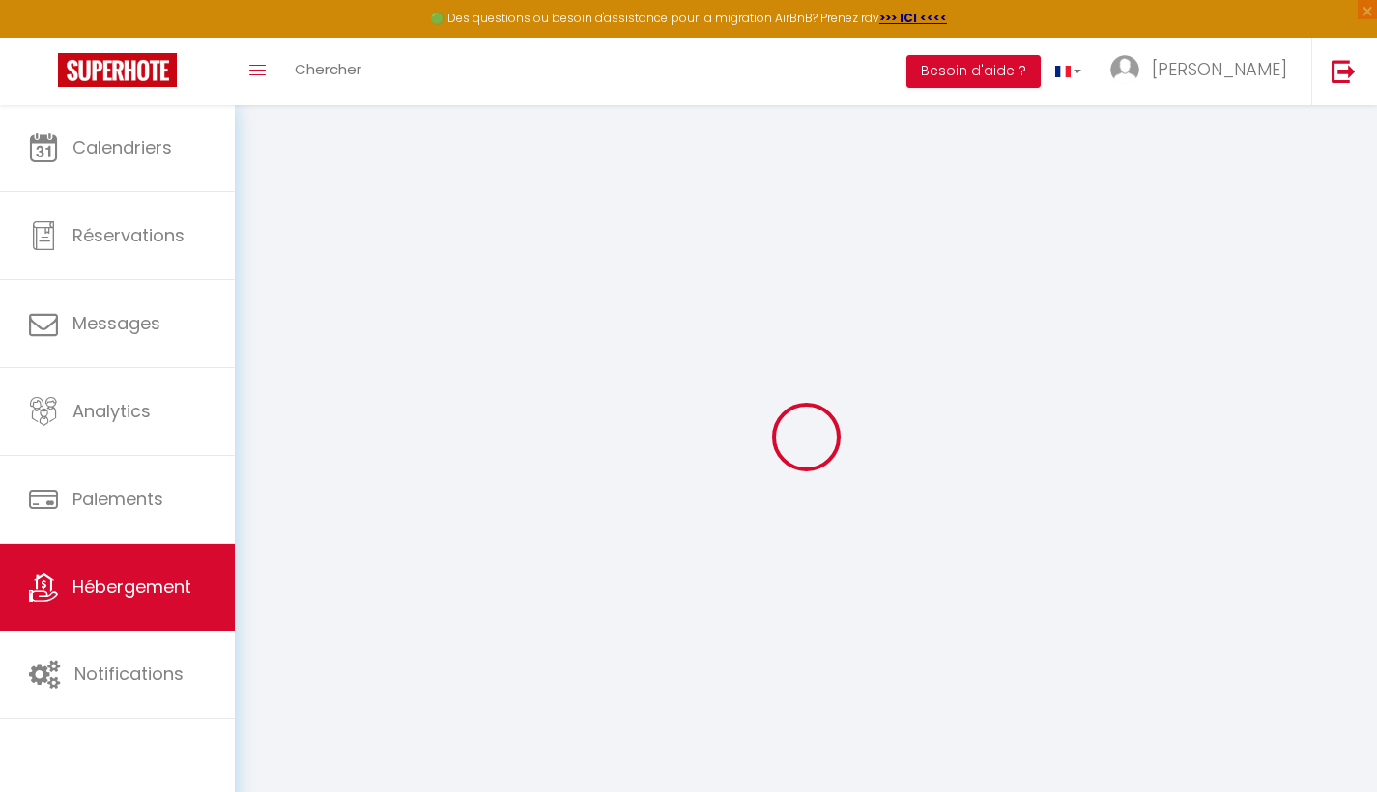
select select "houses"
select select "6"
select select "3"
type input "160"
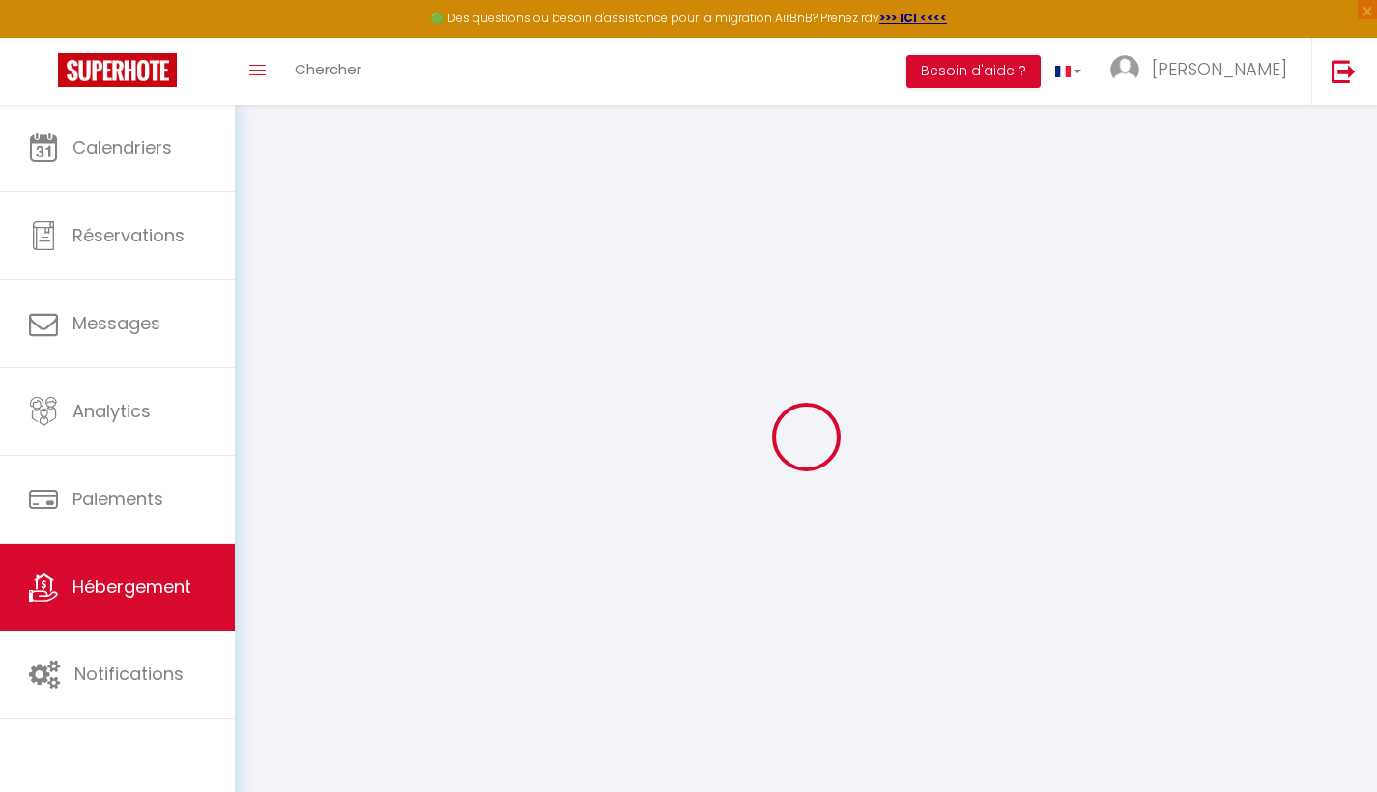
type input "80"
select select
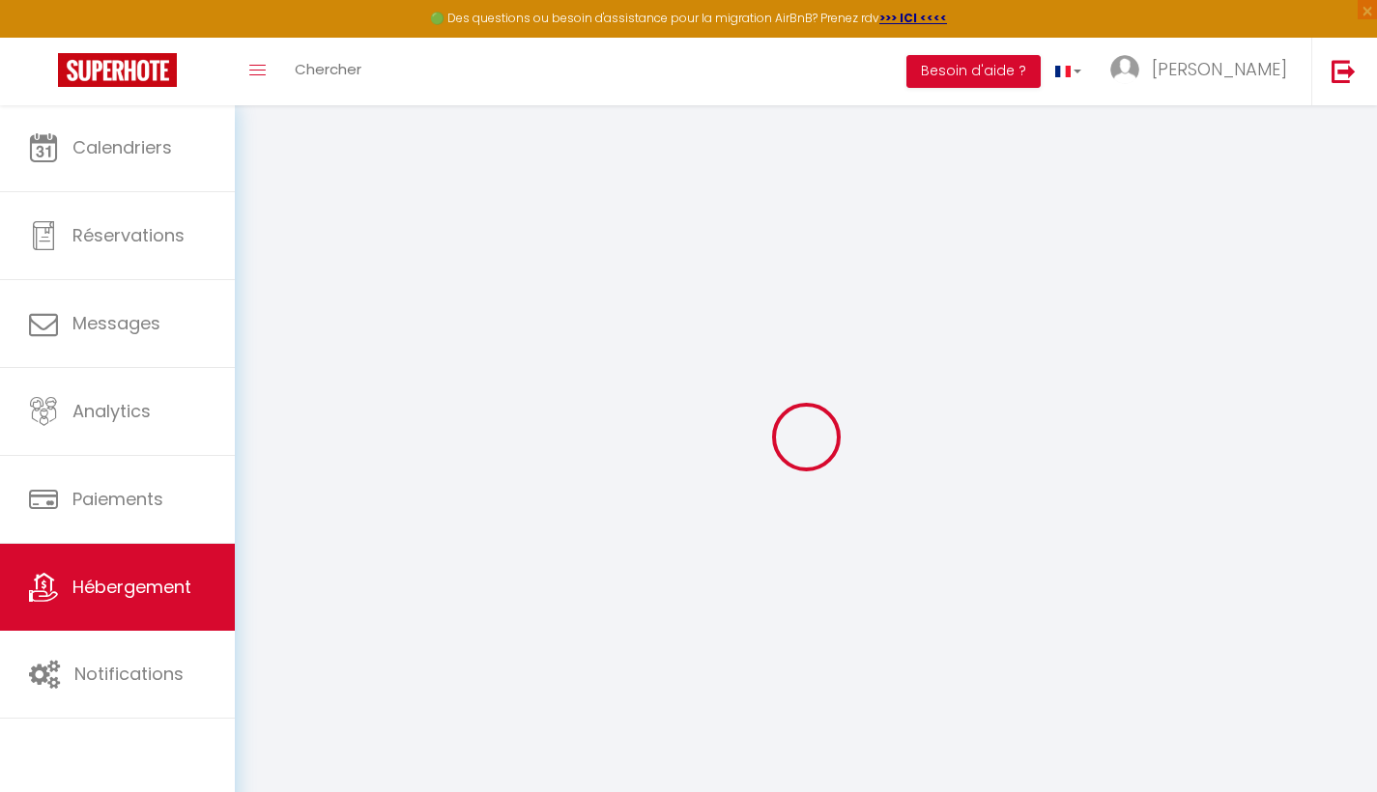
select select
type input "30B Chemin de sanzy"
type input "69600"
type input "Oullins-[PERSON_NAME]"
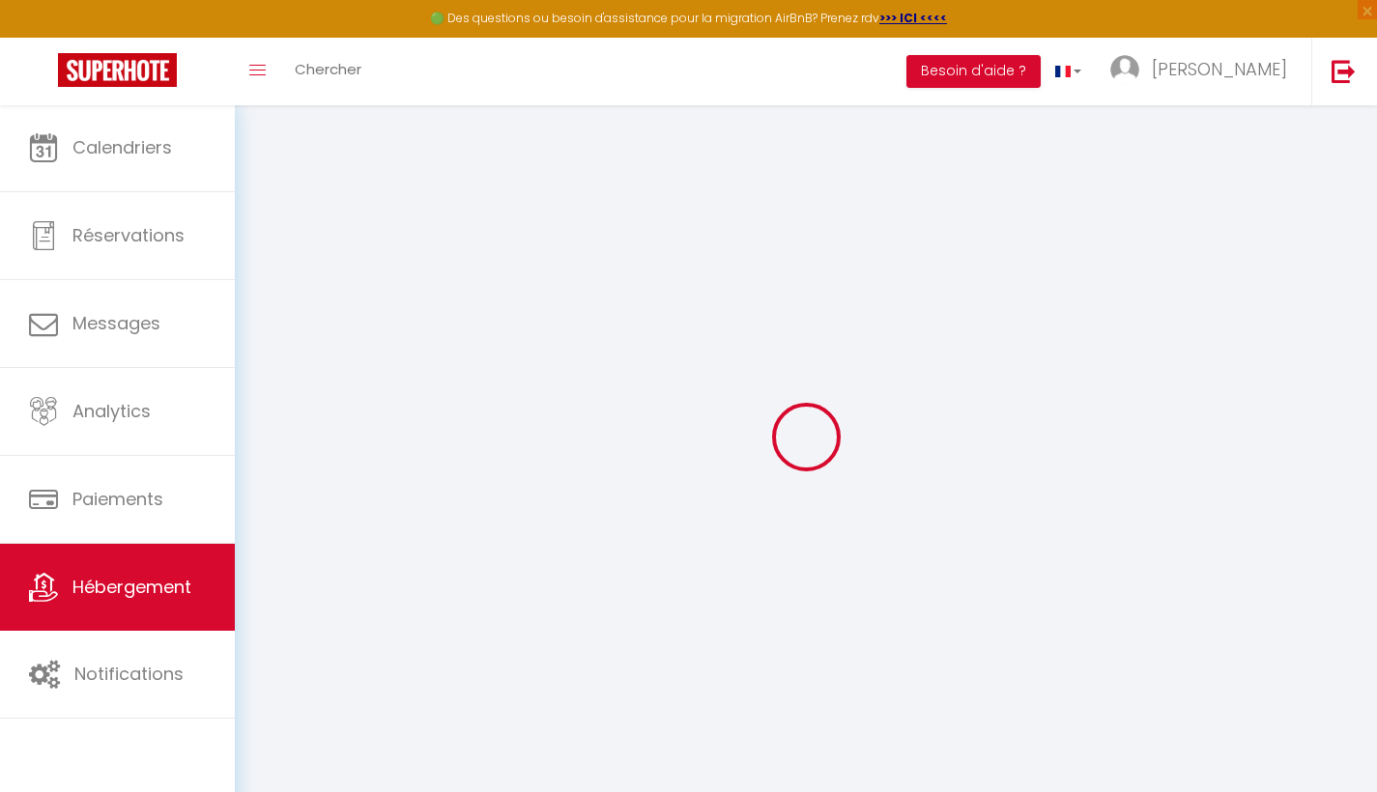
type input "[EMAIL_ADDRESS][DOMAIN_NAME]"
select select "15879"
checkbox input "false"
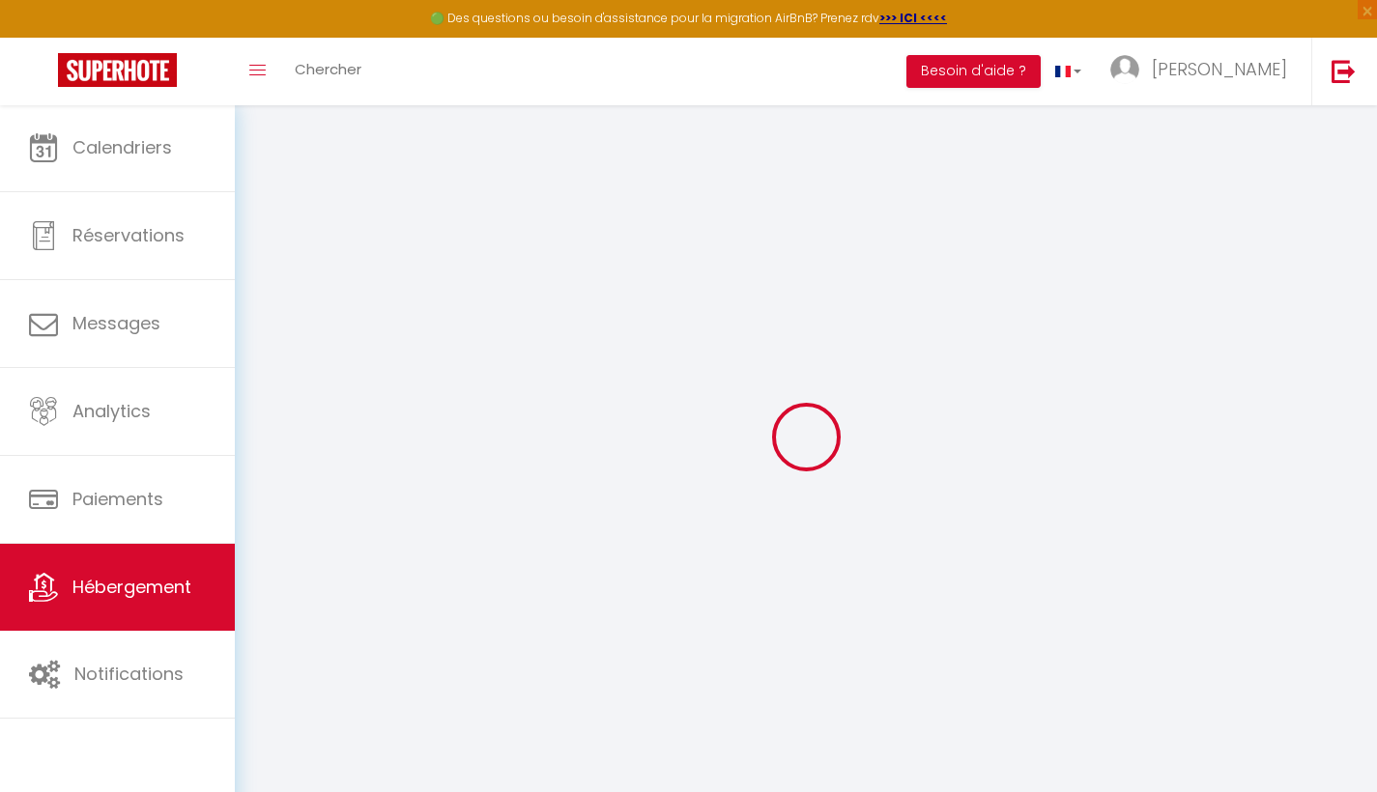
checkbox input "false"
type input "25"
type input "70"
type input "0"
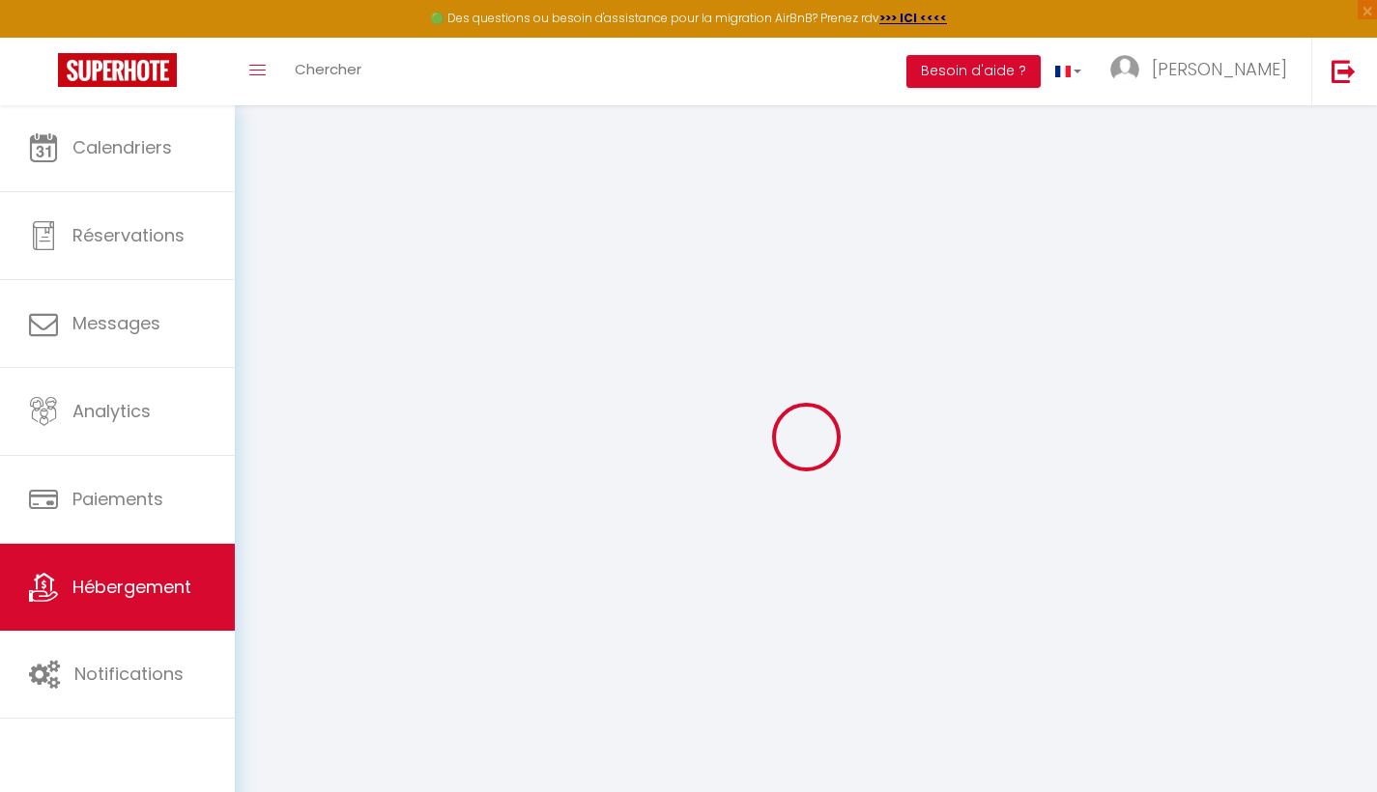
type input "0"
select select
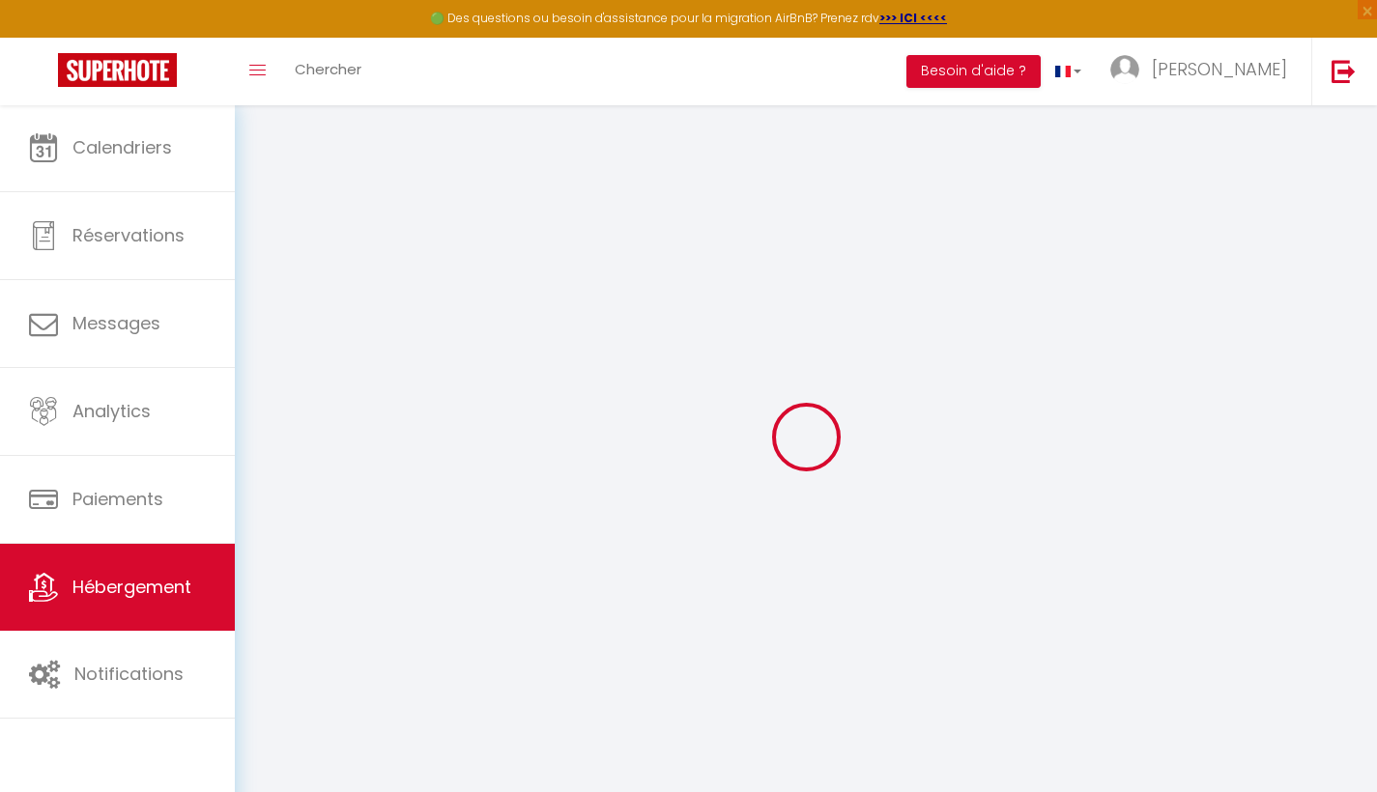
select select
checkbox input "false"
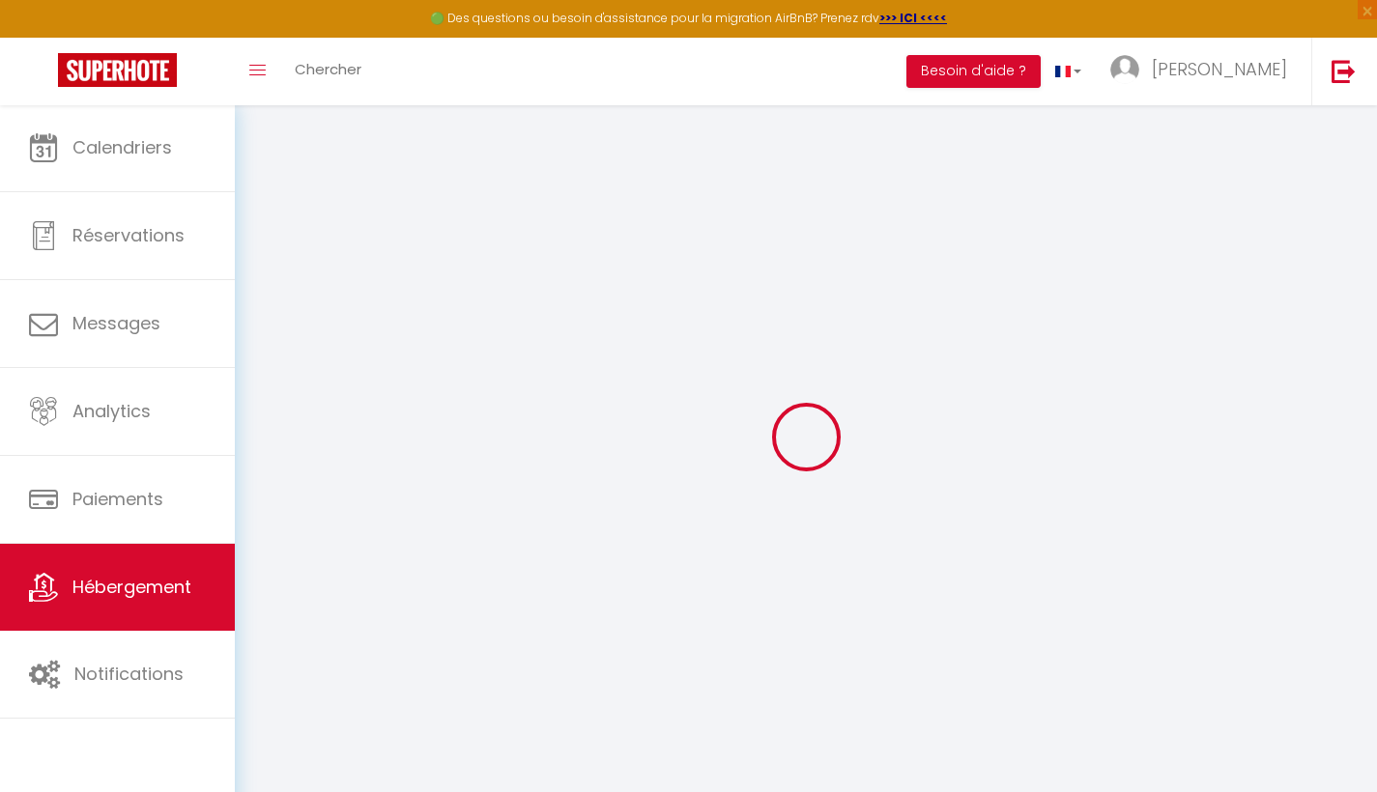
checkbox input "false"
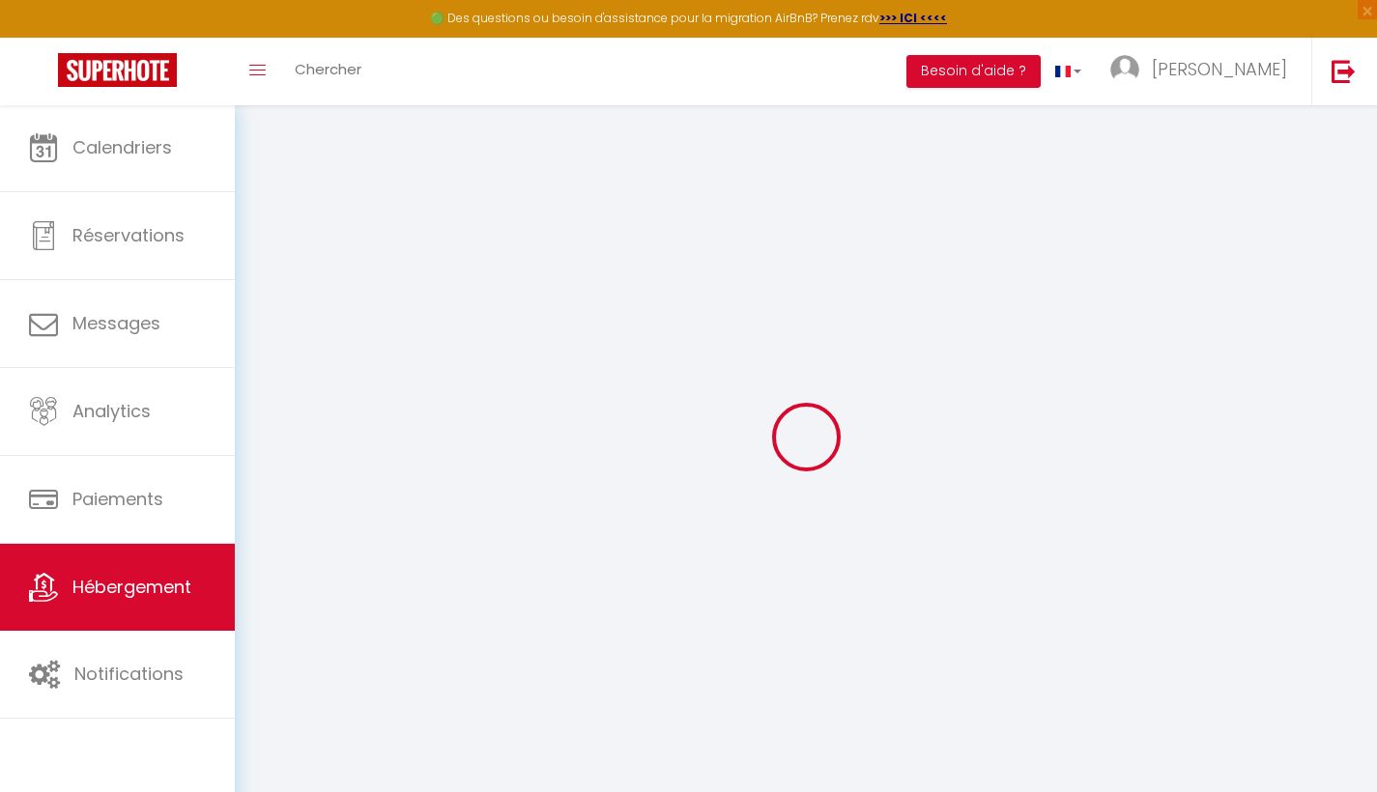
checkbox input "false"
select select
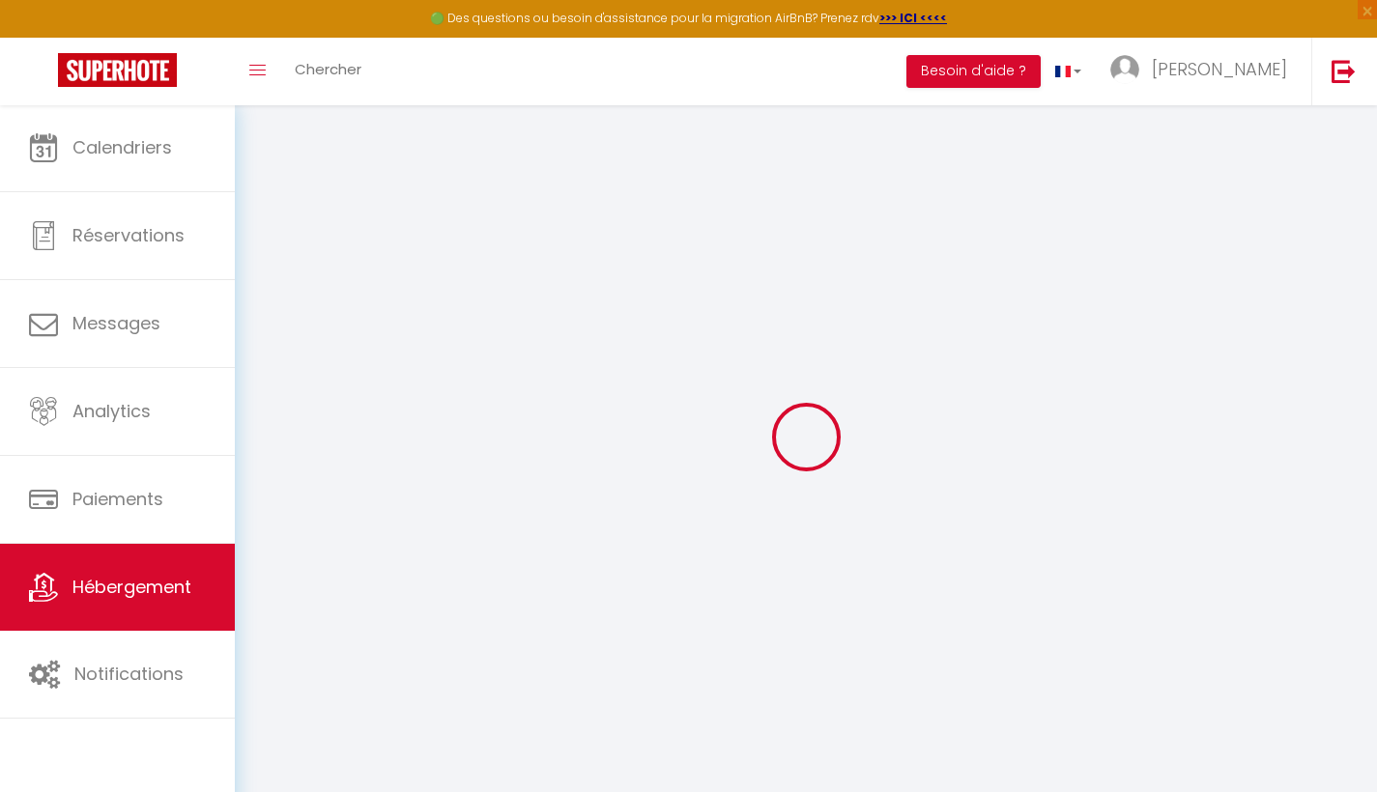
checkbox input "false"
select select "2"
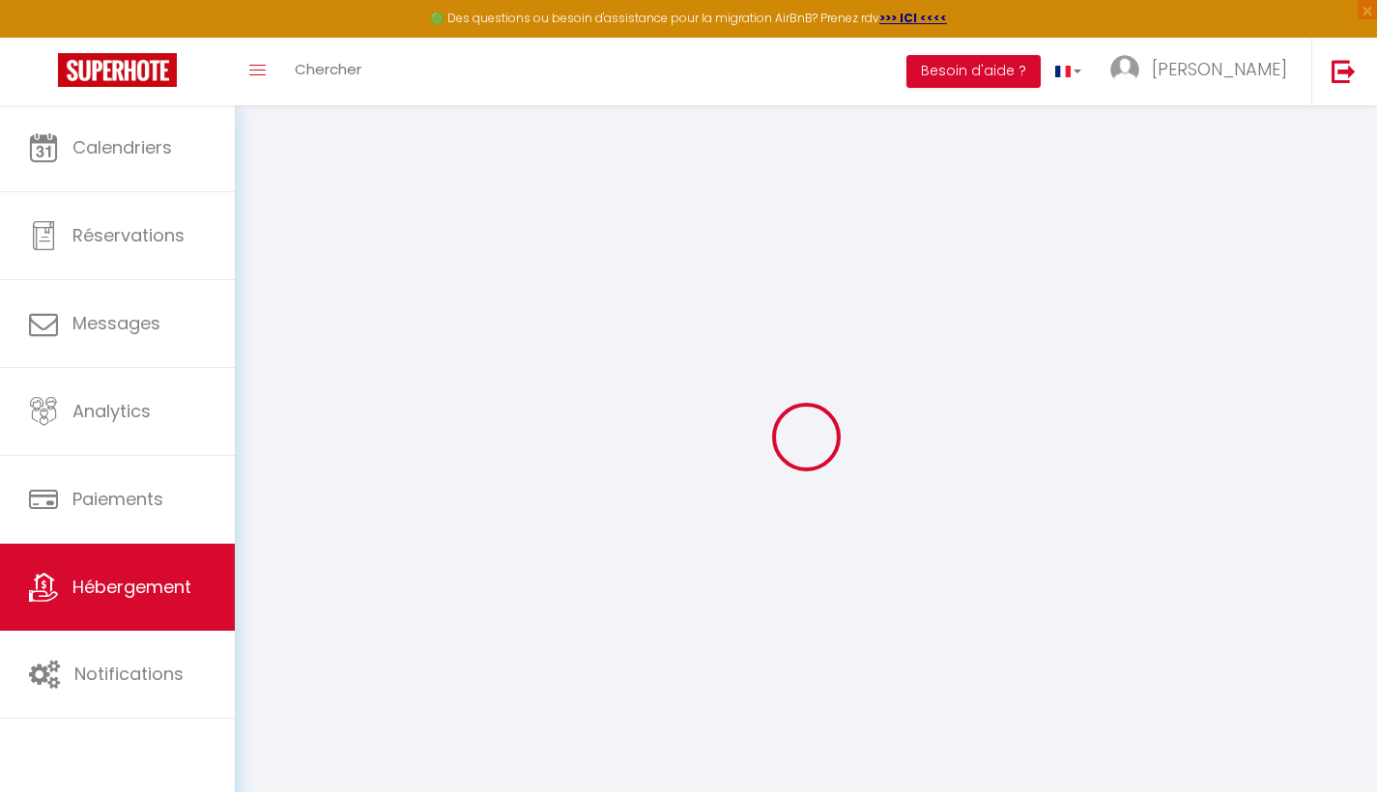
select select "well_reviewed_guests"
select select "EUR"
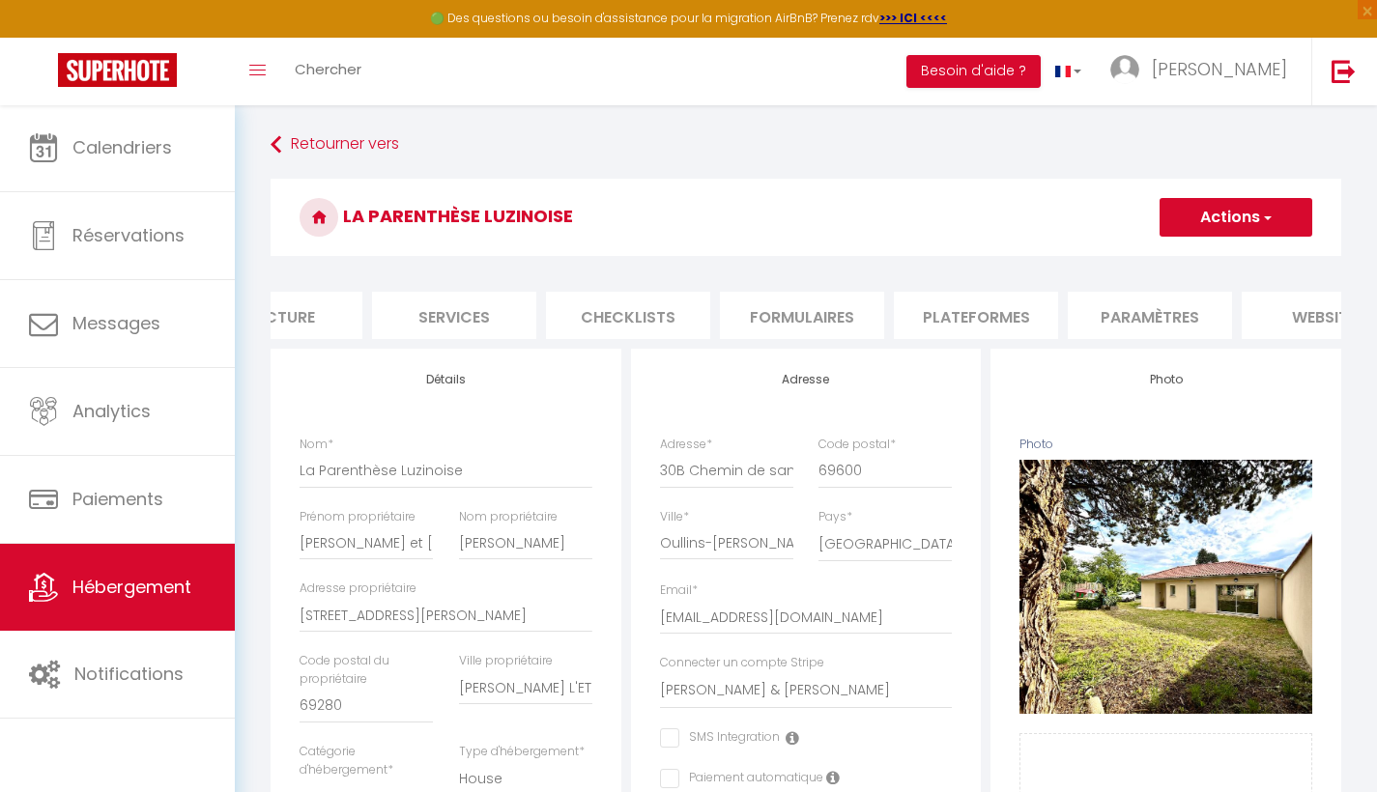
scroll to position [0, 423]
click at [1030, 325] on li "Plateformes" at bounding box center [973, 315] width 164 height 47
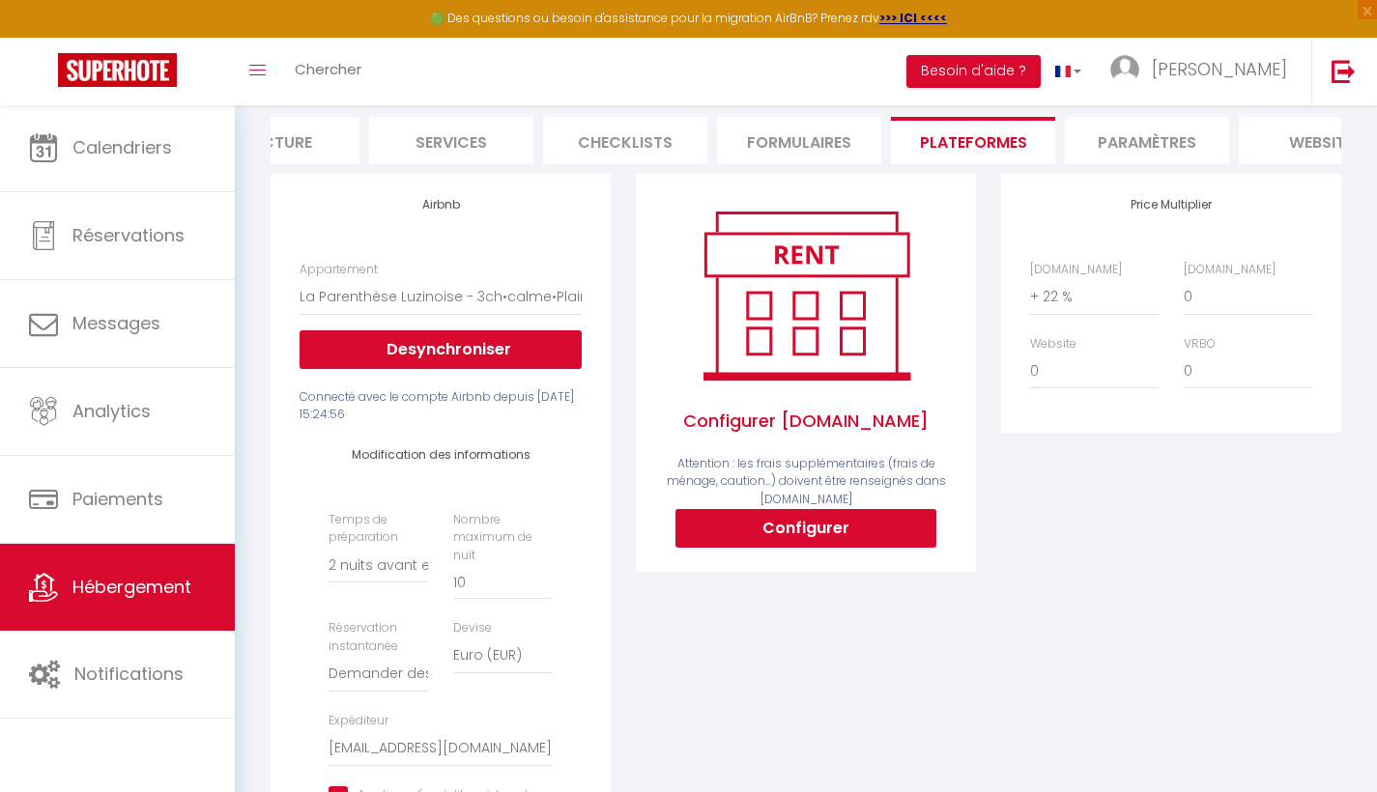
scroll to position [314, 0]
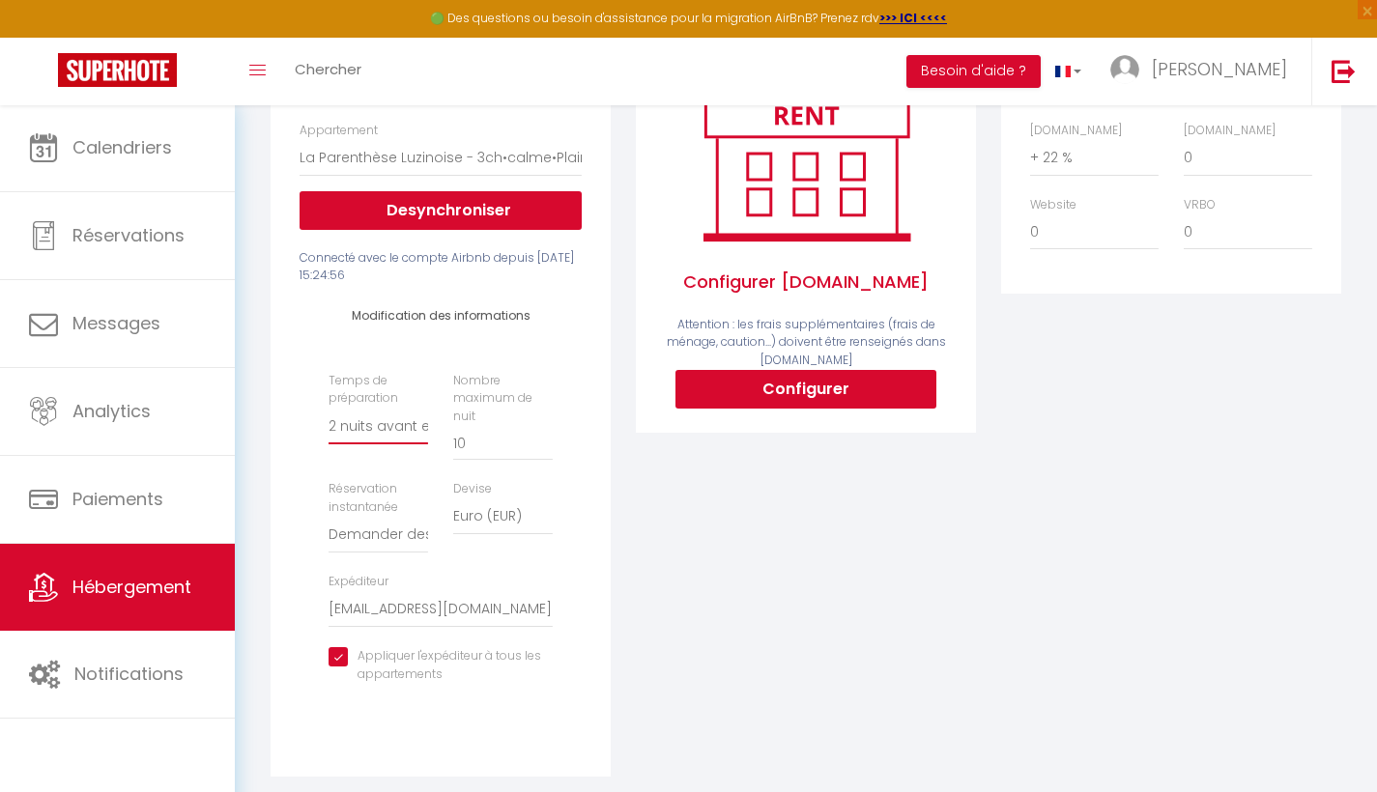
select select "1"
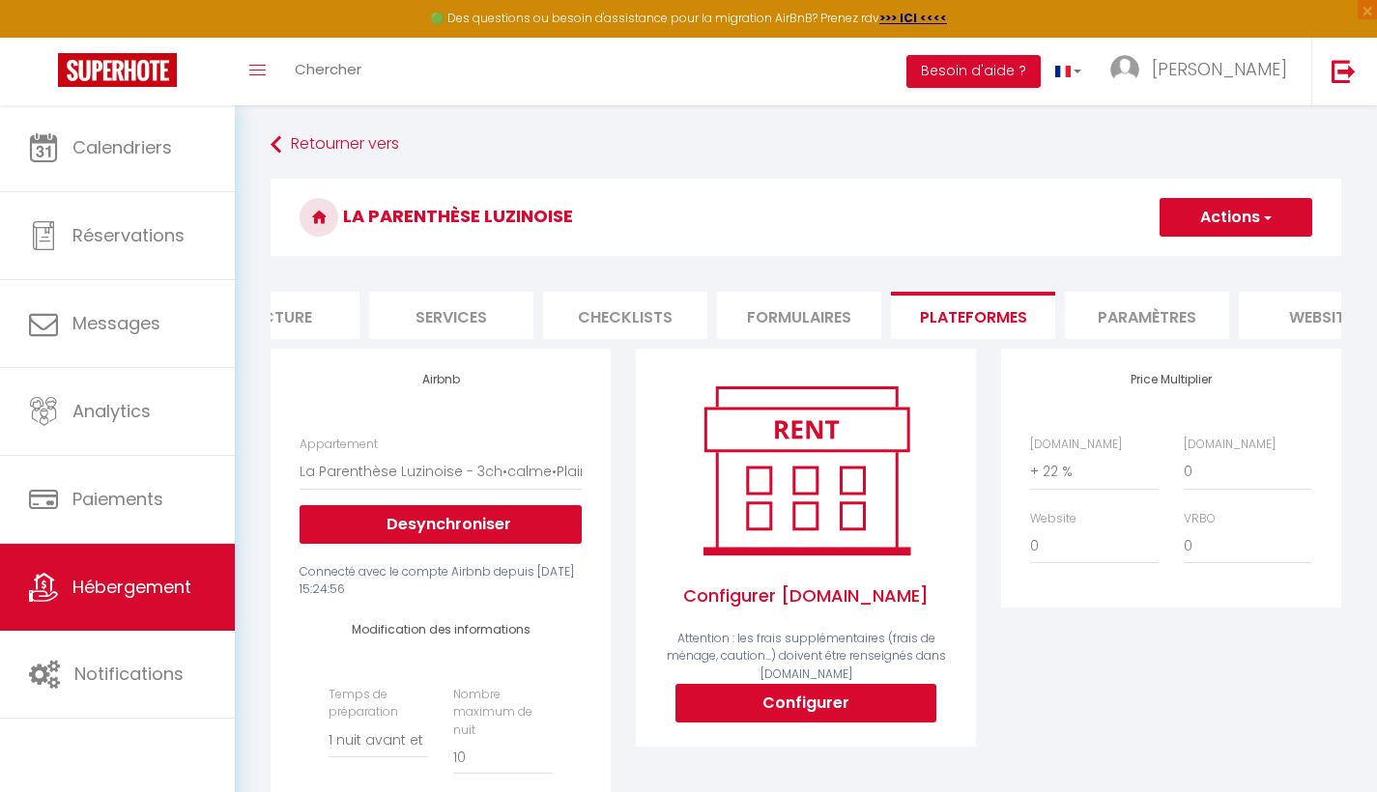
click at [1207, 221] on button "Actions" at bounding box center [1236, 217] width 153 height 39
click at [1183, 258] on link "Enregistrer" at bounding box center [1235, 259] width 153 height 25
select select "1"
select select "well_reviewed_guests"
select select "EUR"
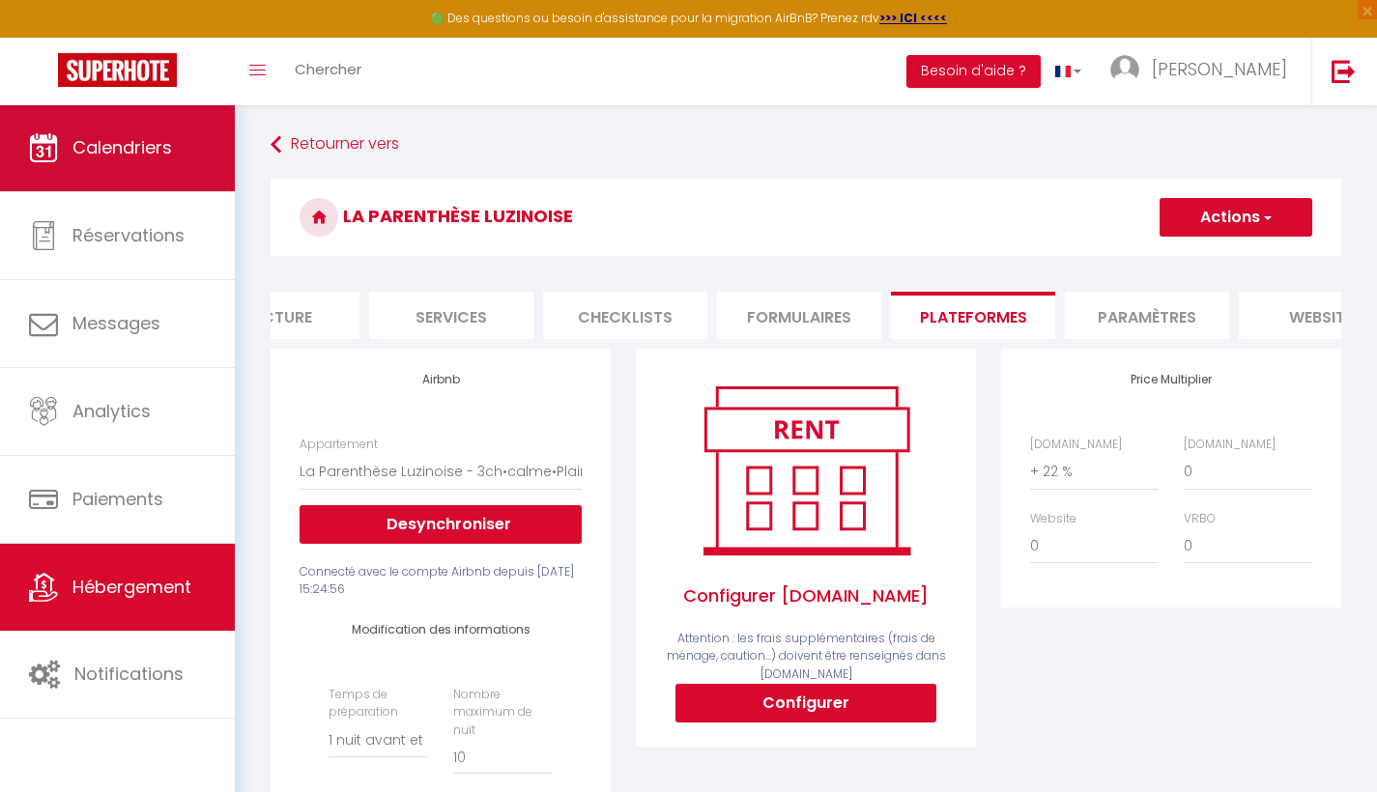
click at [176, 158] on link "Calendriers" at bounding box center [117, 147] width 235 height 87
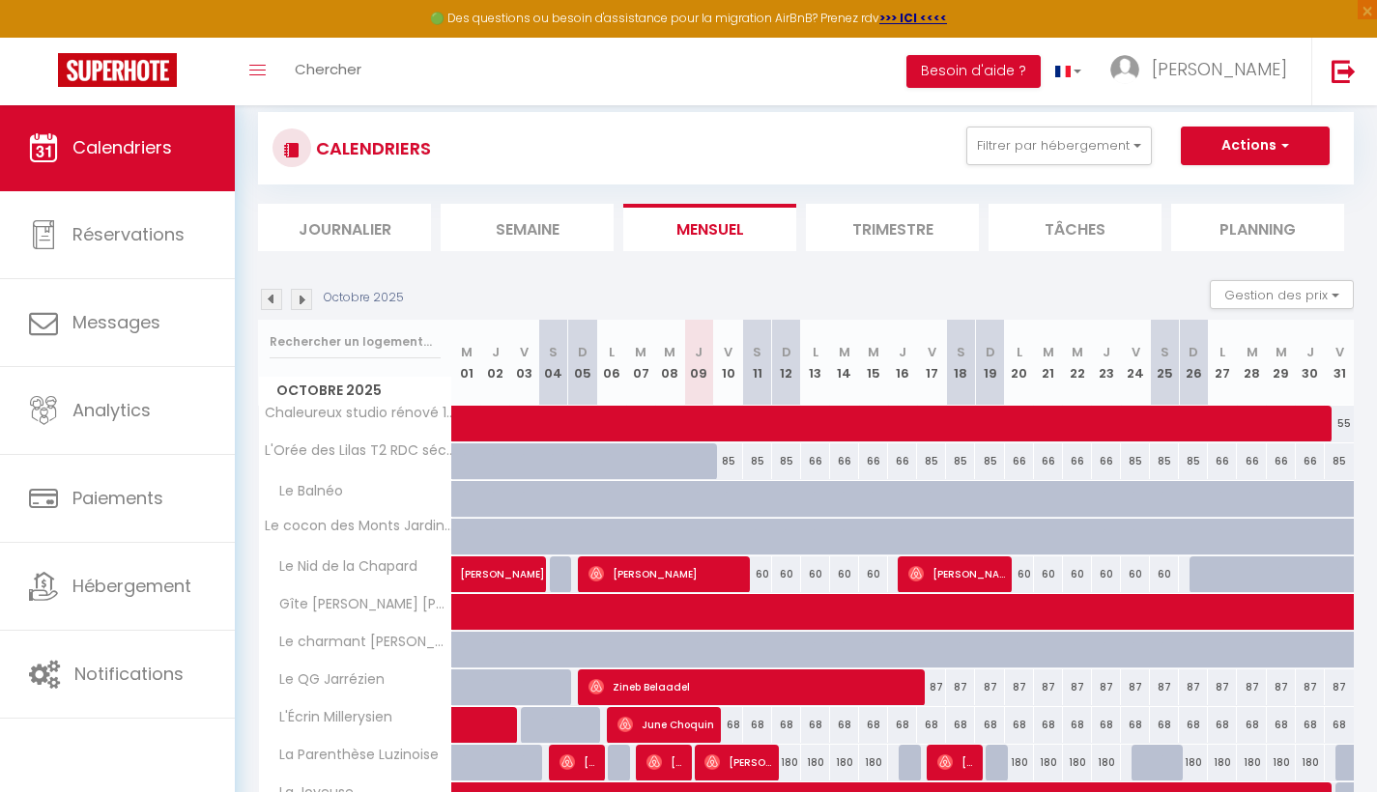
scroll to position [329, 0]
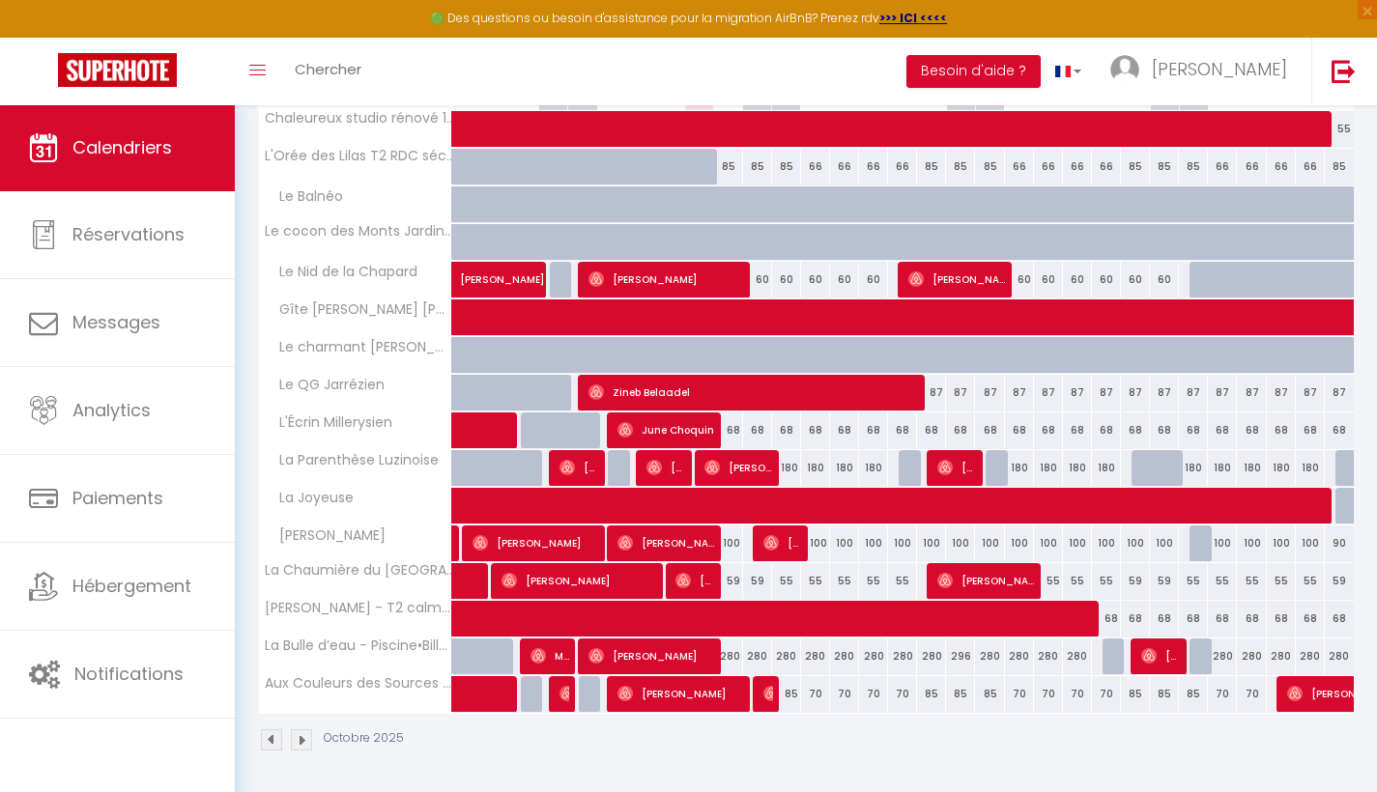
click at [787, 472] on div "180" at bounding box center [786, 468] width 29 height 36
type input "180"
type input "Dim 12 Octobre 2025"
type input "Lun 13 Octobre 2025"
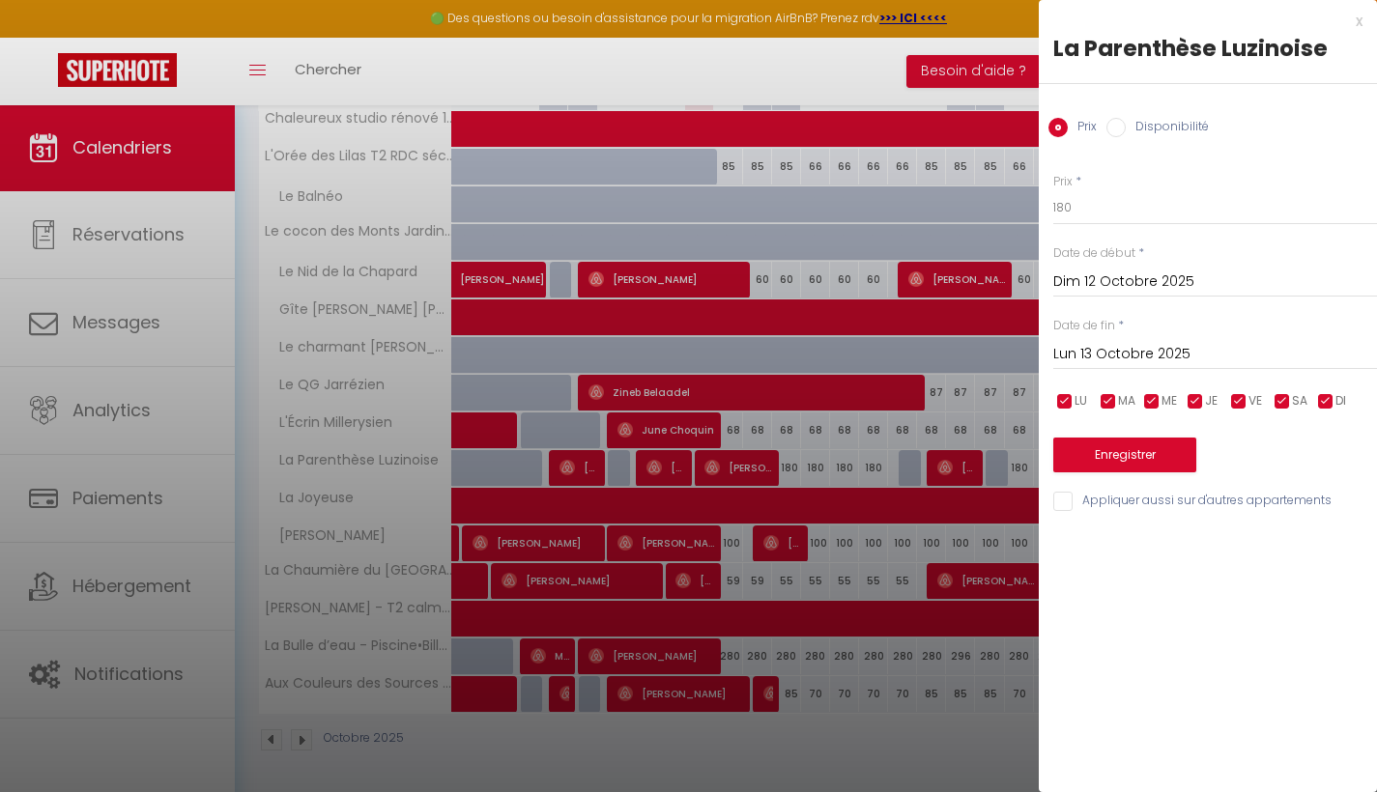
click at [1117, 133] on input "Disponibilité" at bounding box center [1115, 127] width 19 height 19
radio input "true"
radio input "false"
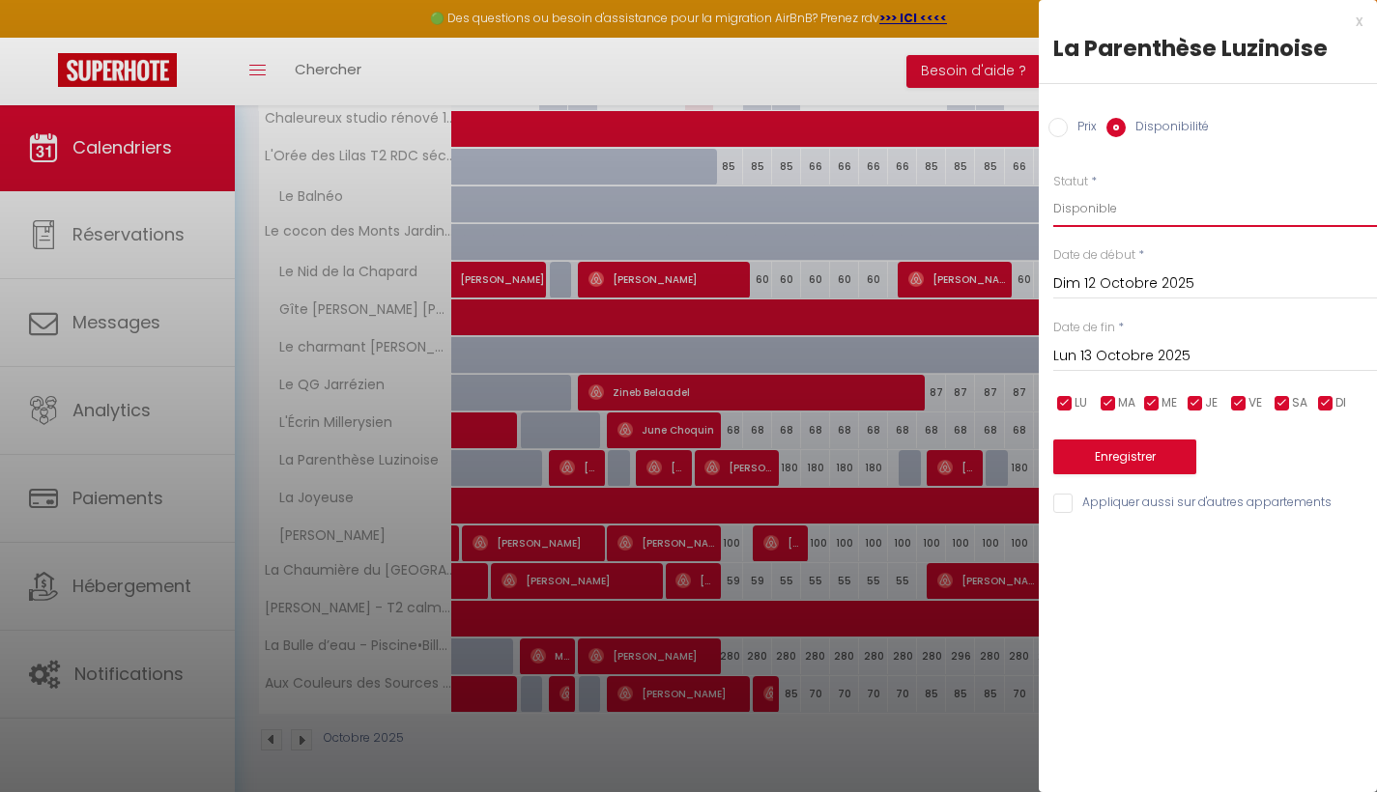
select select "0"
click at [1142, 459] on button "Enregistrer" at bounding box center [1124, 457] width 143 height 35
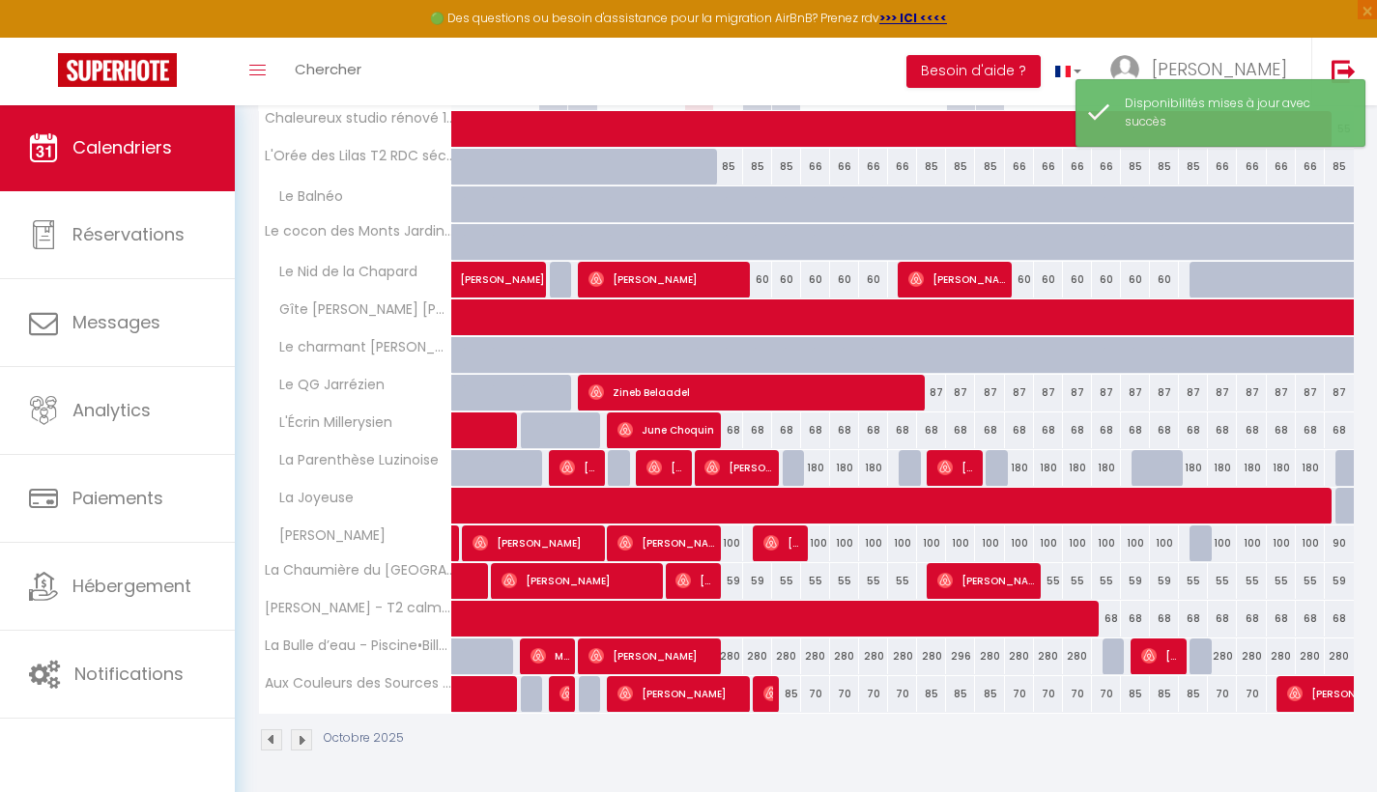
scroll to position [104, 0]
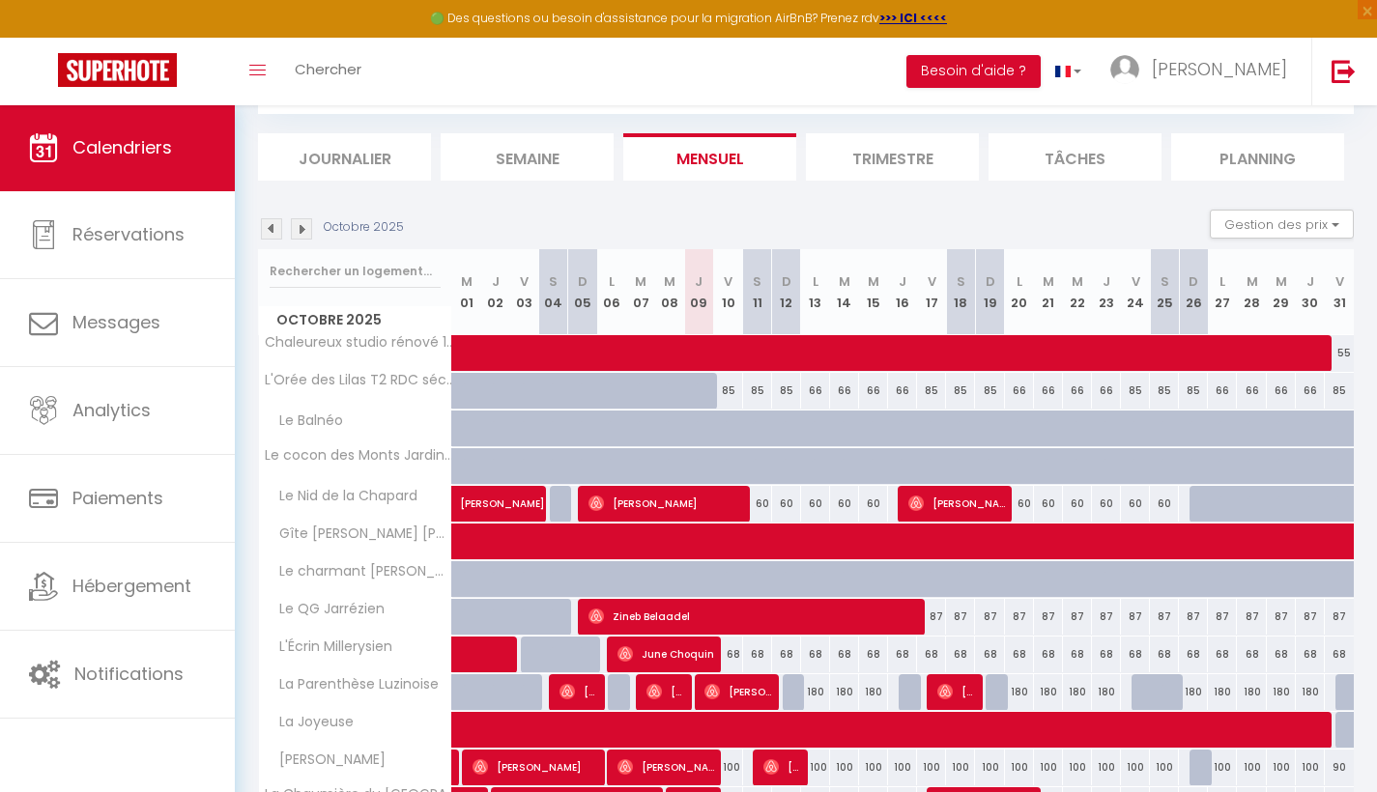
click at [759, 382] on div "85" at bounding box center [757, 391] width 29 height 36
select select "1"
type input "[PERSON_NAME] 11 Octobre 2025"
type input "Dim 12 Octobre 2025"
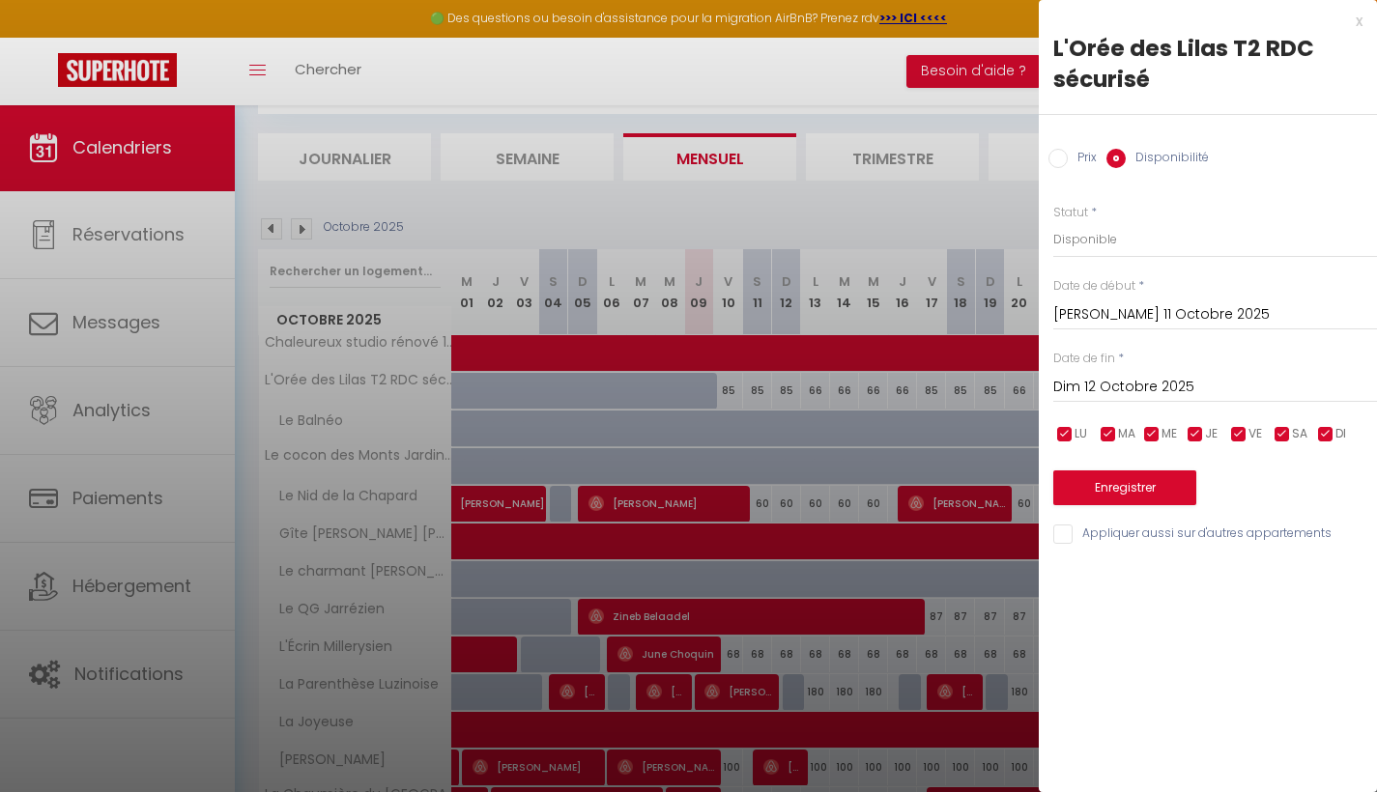
click at [781, 380] on div at bounding box center [688, 396] width 1377 height 792
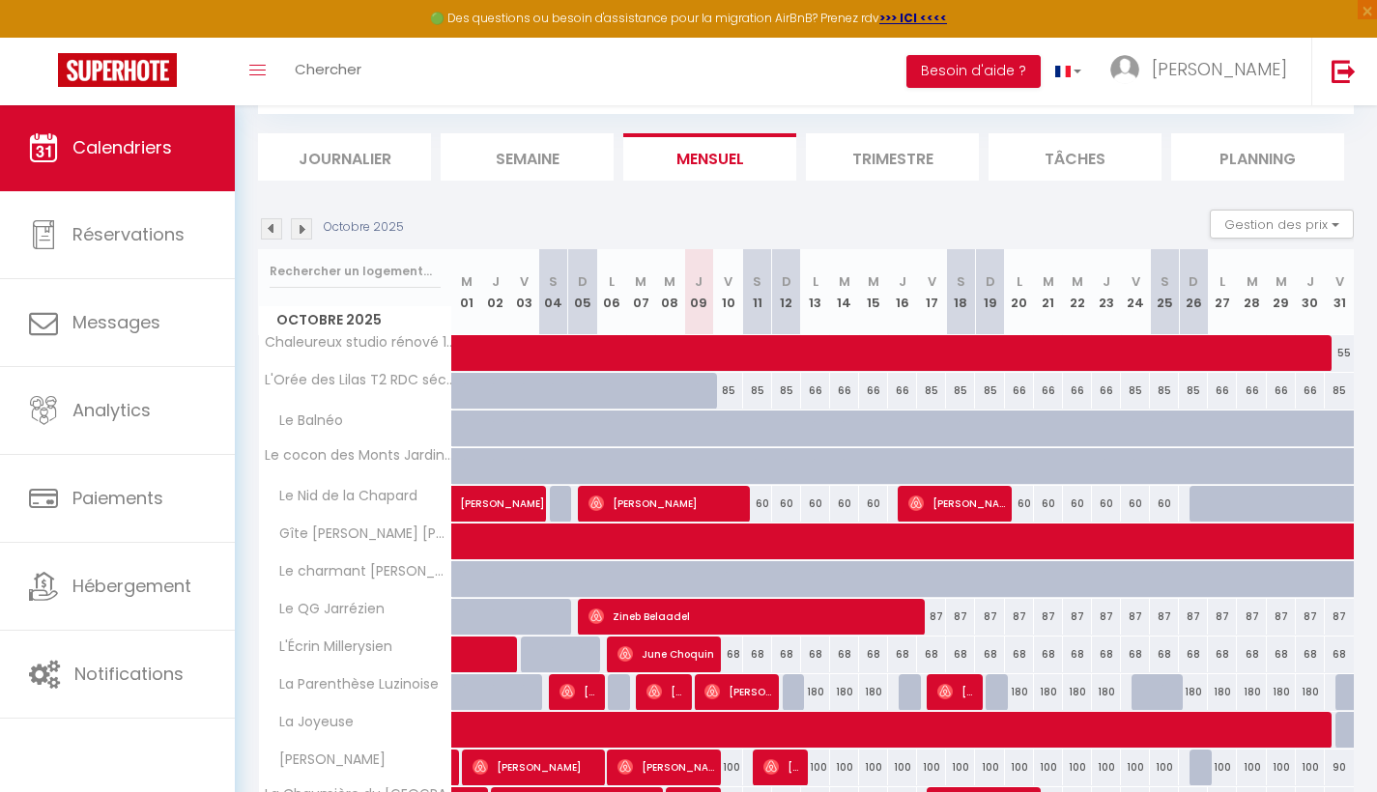
click at [343, 164] on li "Journalier" at bounding box center [344, 156] width 173 height 47
